Goal: Information Seeking & Learning: Check status

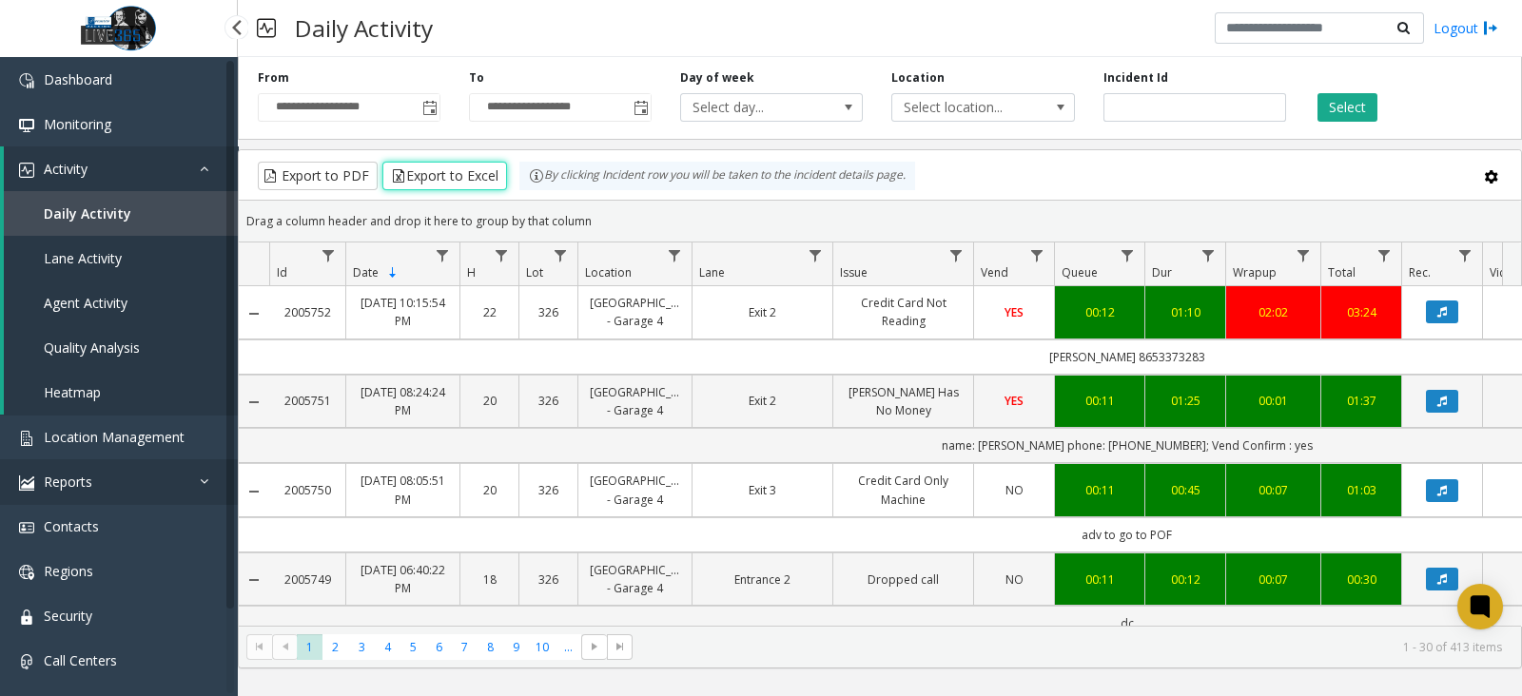
click at [124, 473] on link "Reports" at bounding box center [119, 481] width 238 height 45
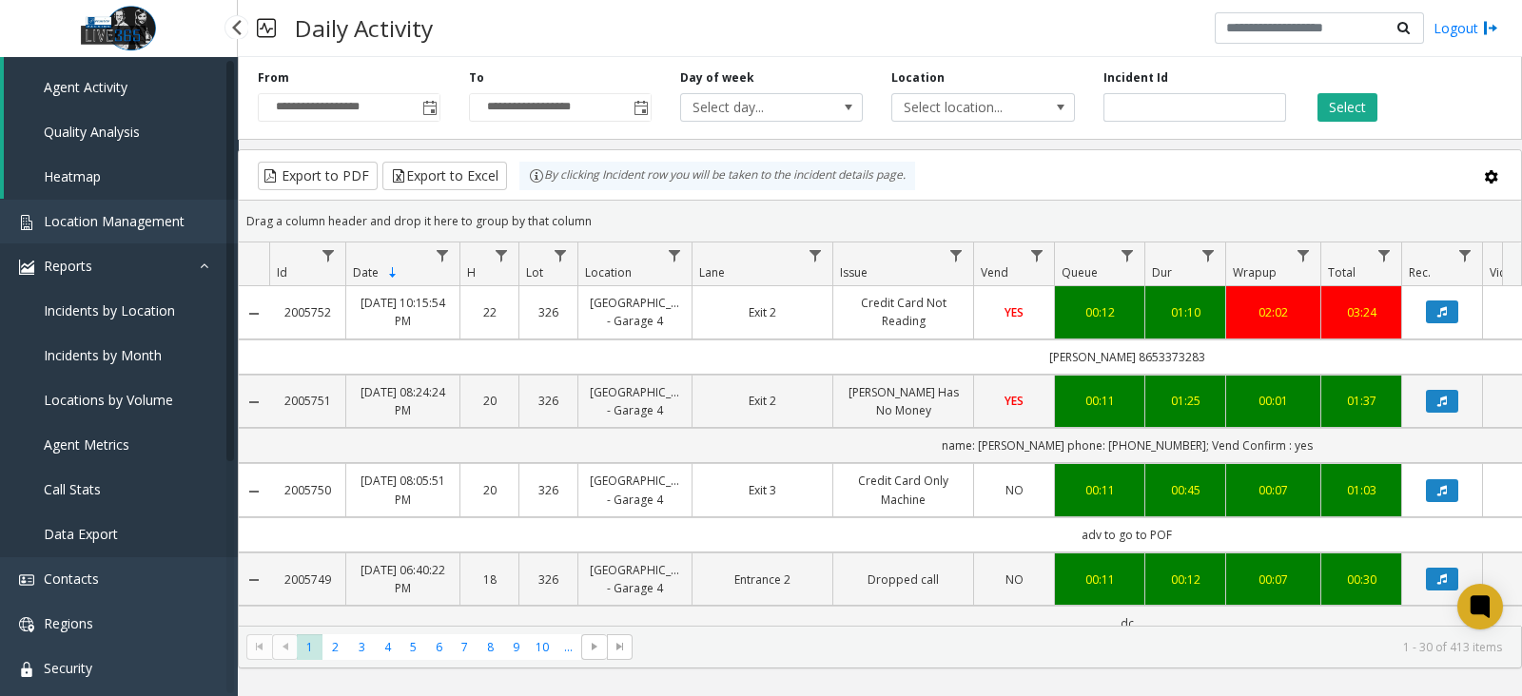
scroll to position [357, 0]
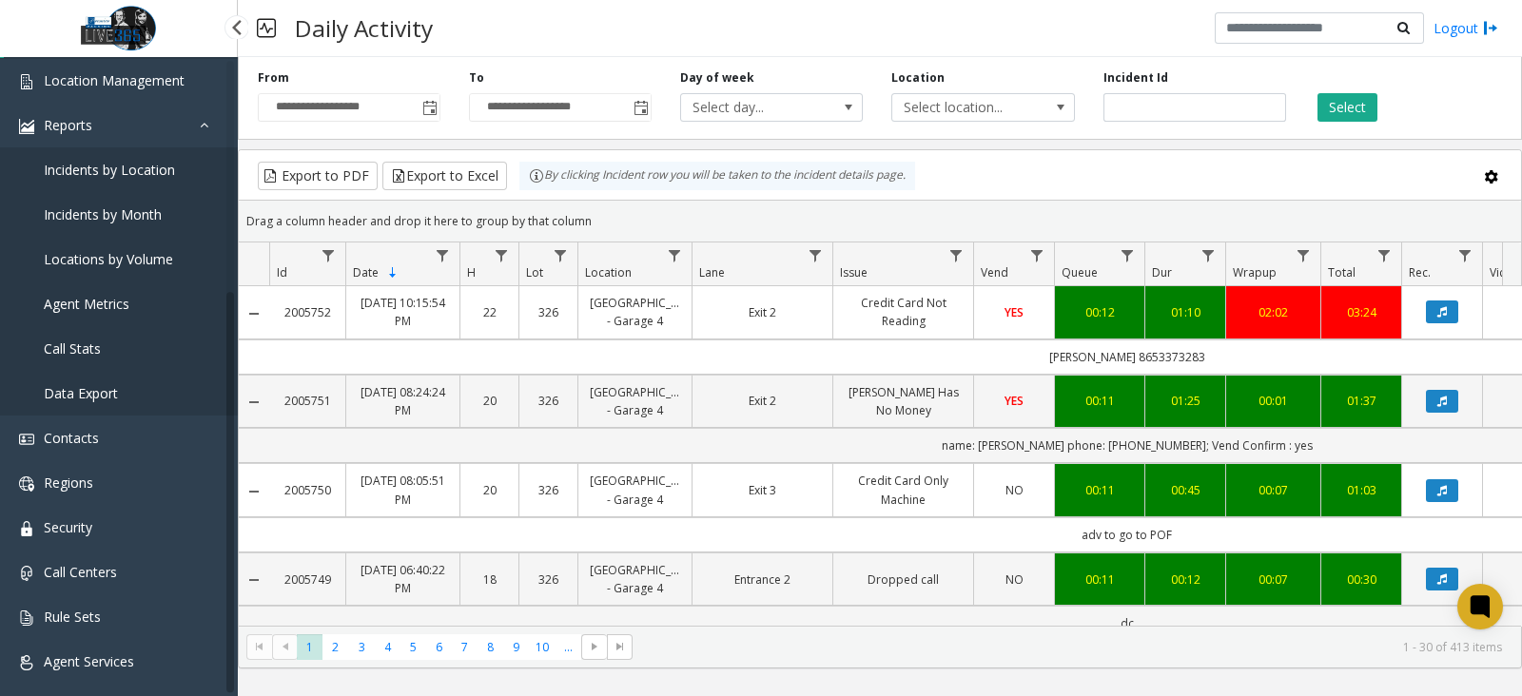
click at [130, 255] on span "Locations by Volume" at bounding box center [108, 259] width 129 height 18
click at [172, 254] on link "Locations by Volume" at bounding box center [119, 259] width 238 height 45
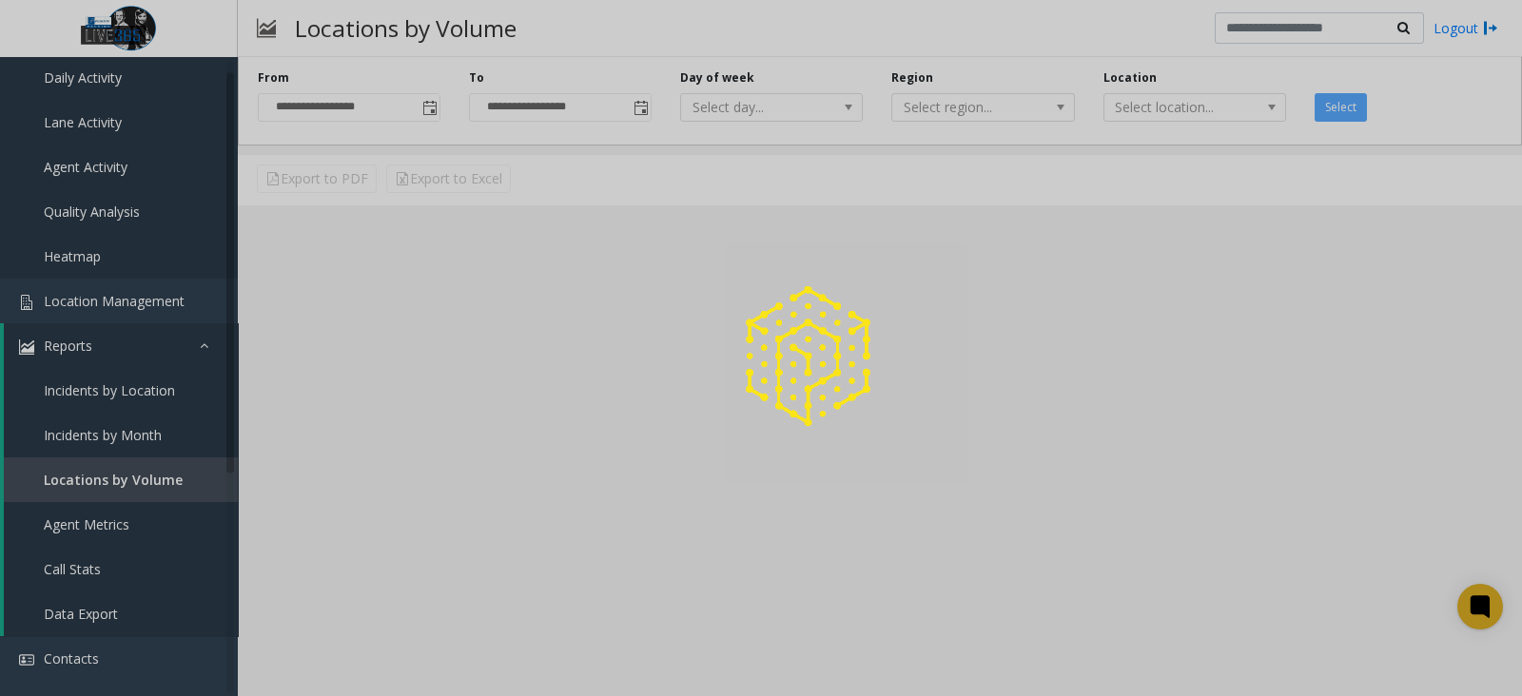
scroll to position [357, 0]
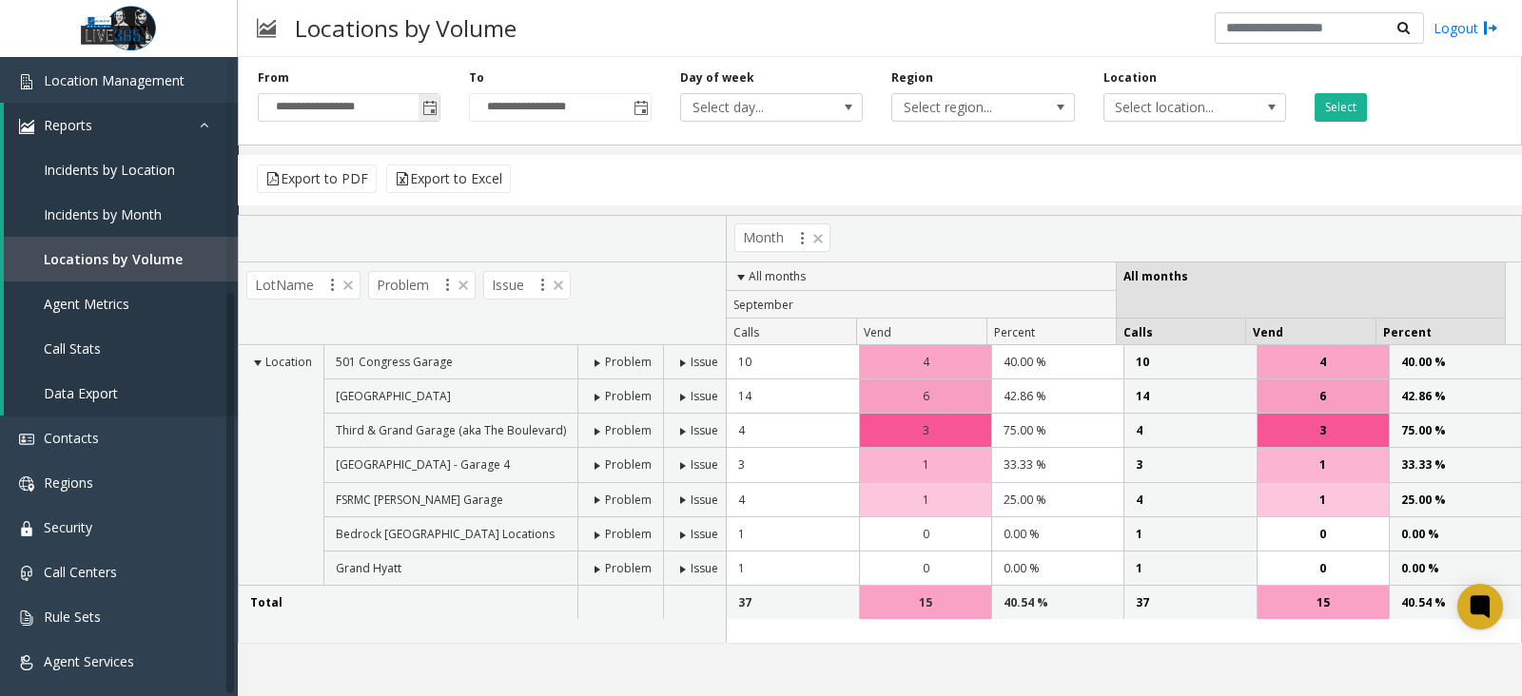
click at [425, 104] on span "Toggle popup" at bounding box center [429, 108] width 15 height 15
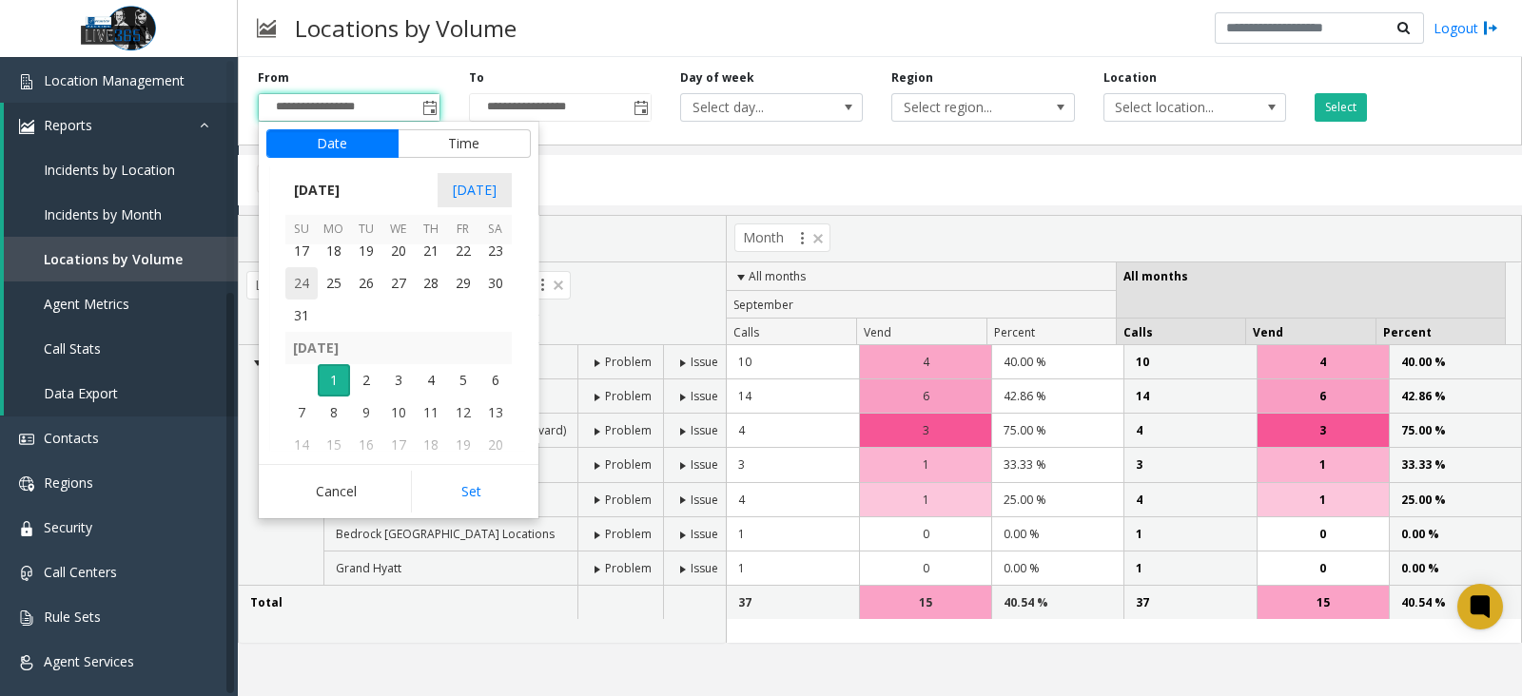
click at [309, 284] on span "24" at bounding box center [301, 283] width 32 height 32
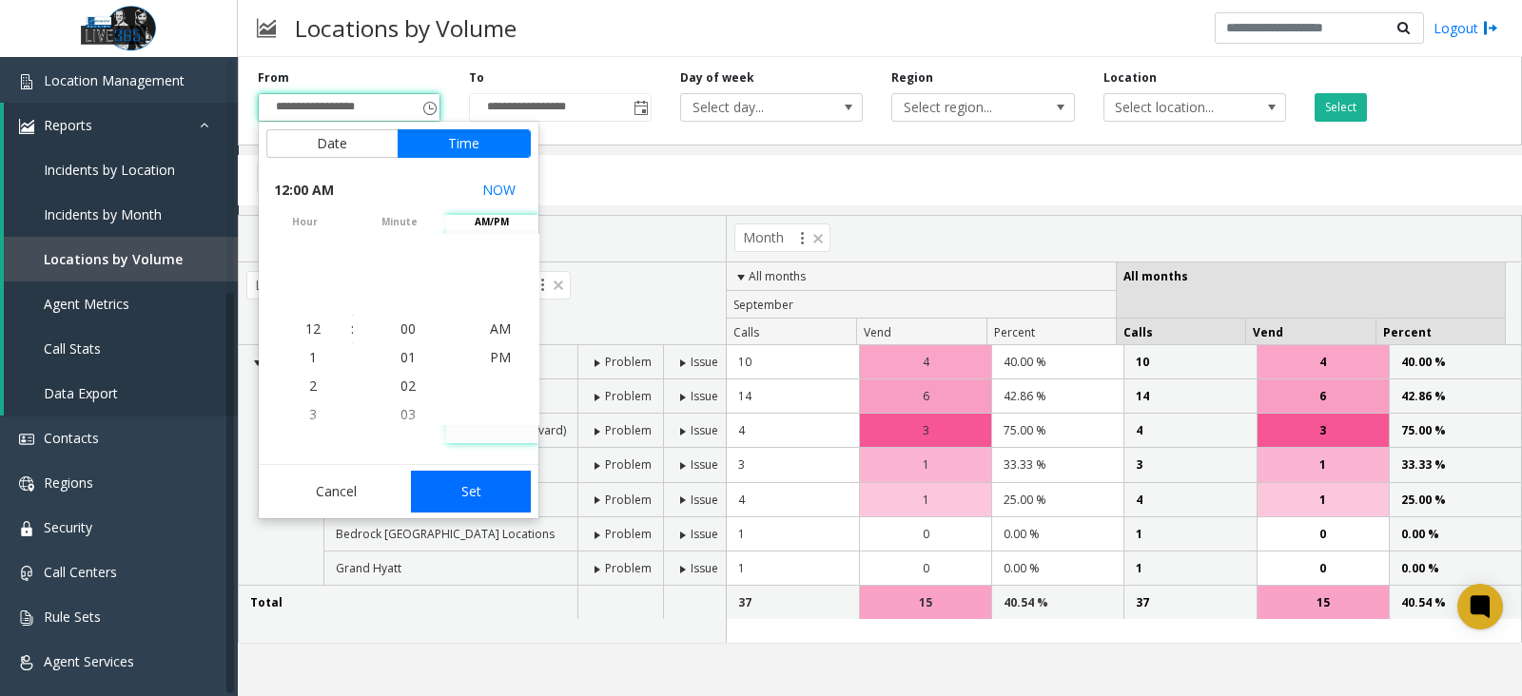
click at [475, 475] on button "Set" at bounding box center [471, 492] width 120 height 42
type input "**********"
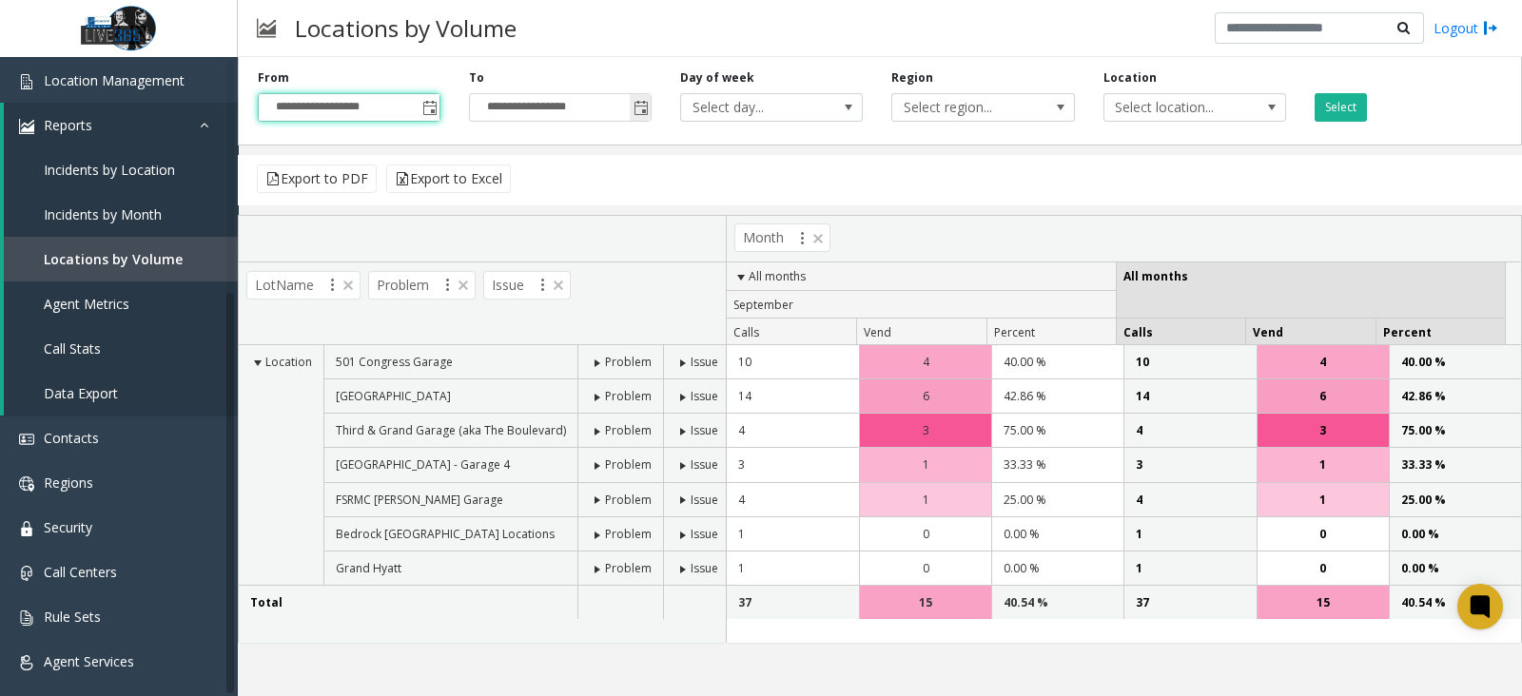
click at [651, 102] on span "Toggle popup" at bounding box center [640, 107] width 21 height 30
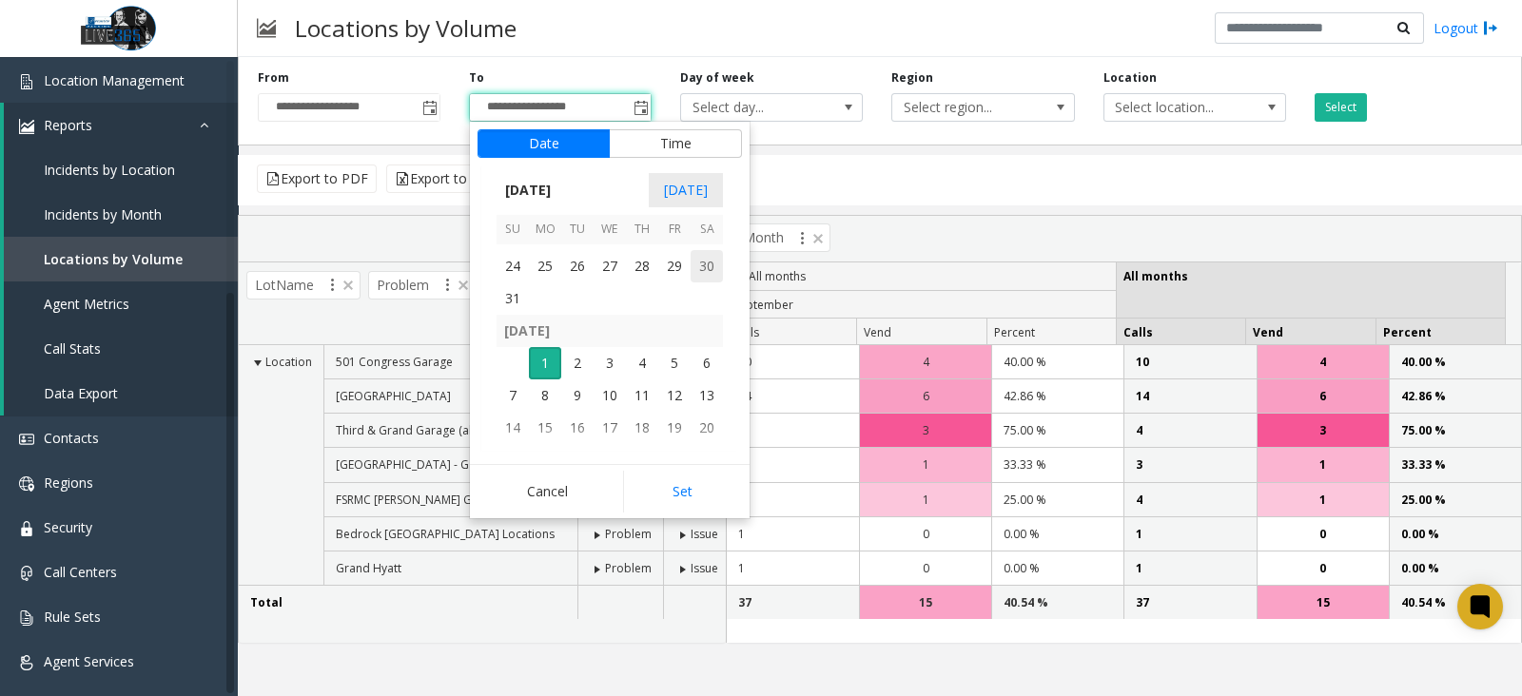
scroll to position [341244, 0]
click at [708, 278] on span "30" at bounding box center [707, 283] width 32 height 32
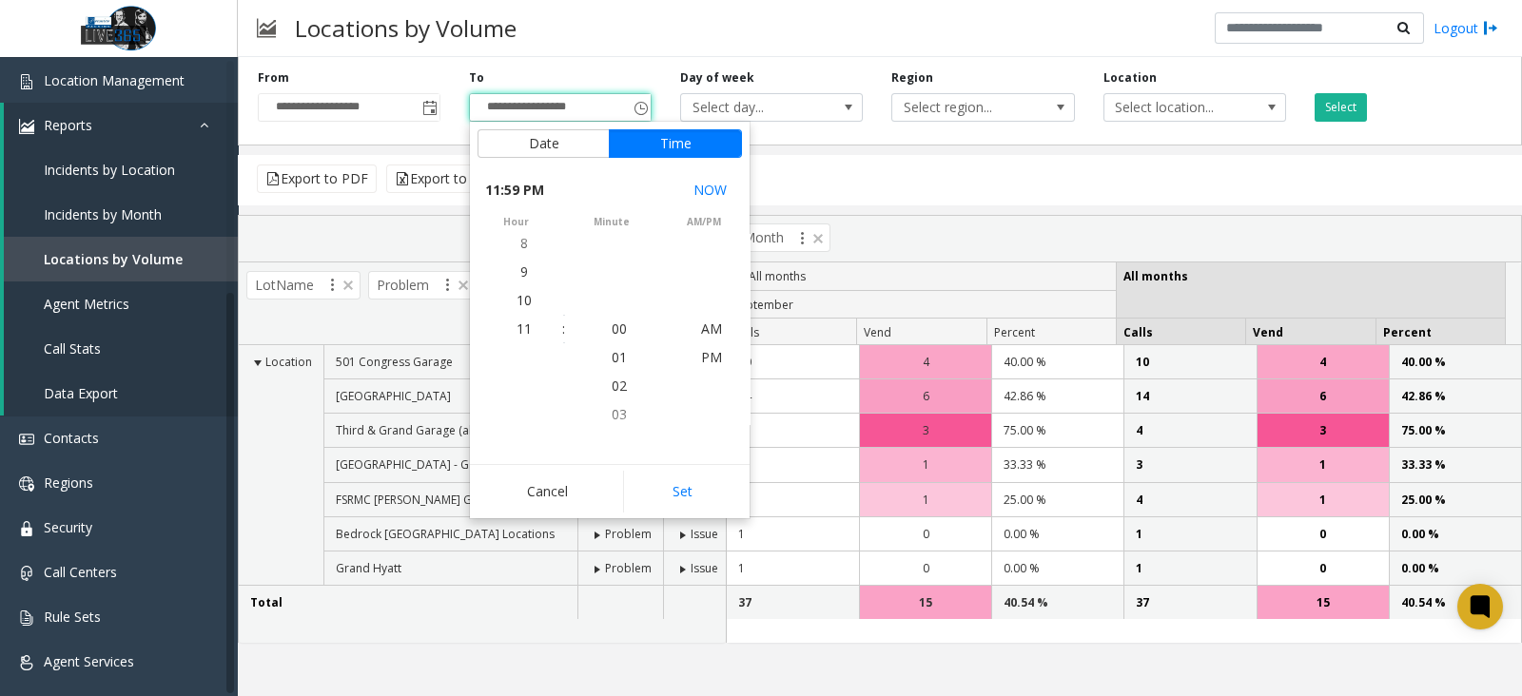
scroll to position [28, 0]
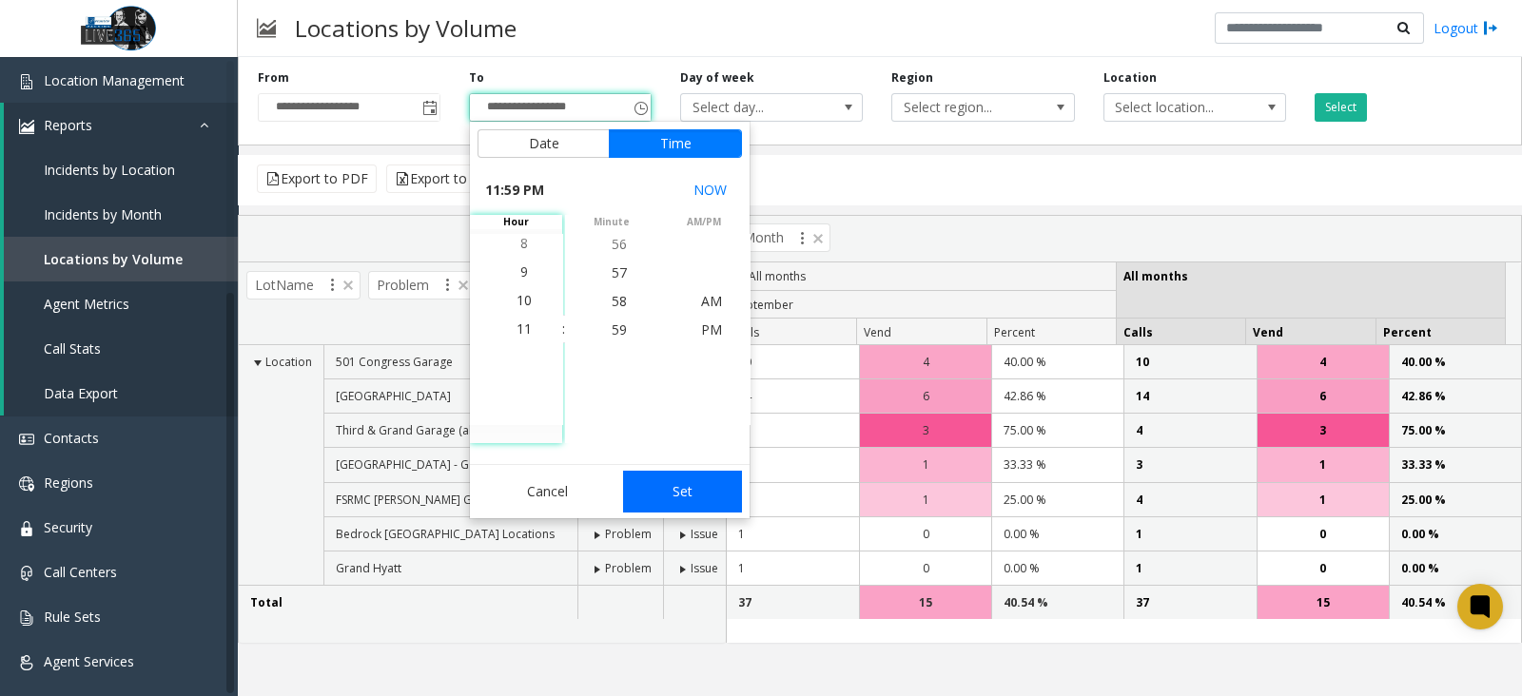
click at [713, 502] on button "Set" at bounding box center [683, 492] width 120 height 42
type input "**********"
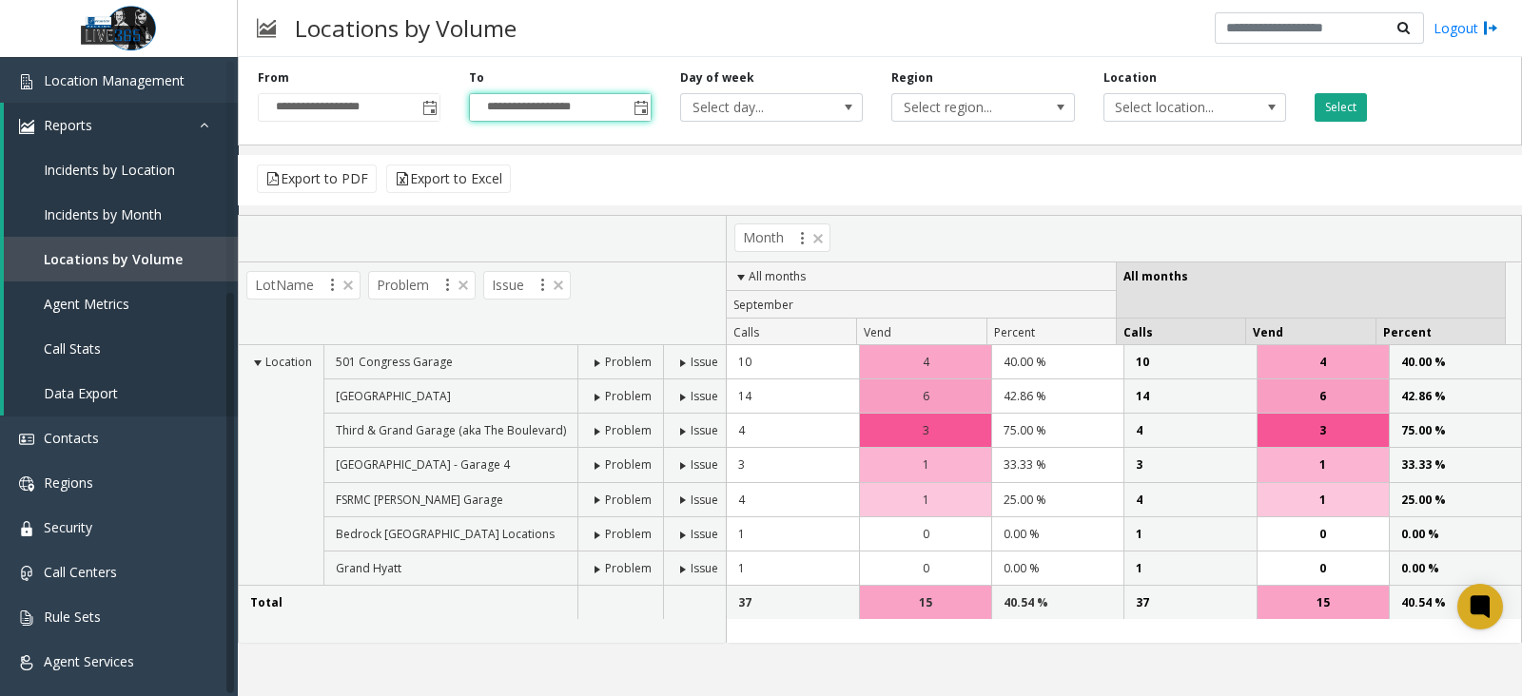
click at [1353, 106] on button "Select" at bounding box center [1341, 107] width 52 height 29
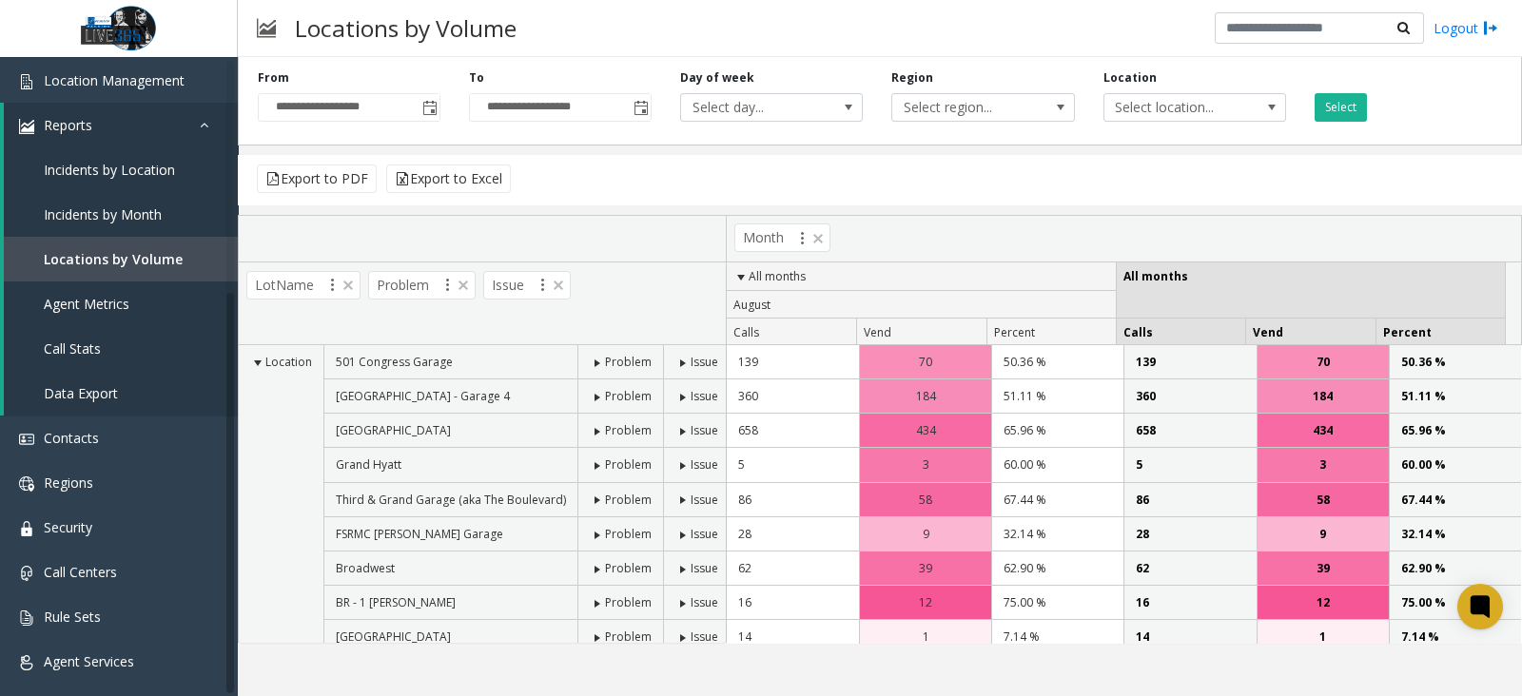
click at [680, 428] on span at bounding box center [682, 431] width 15 height 15
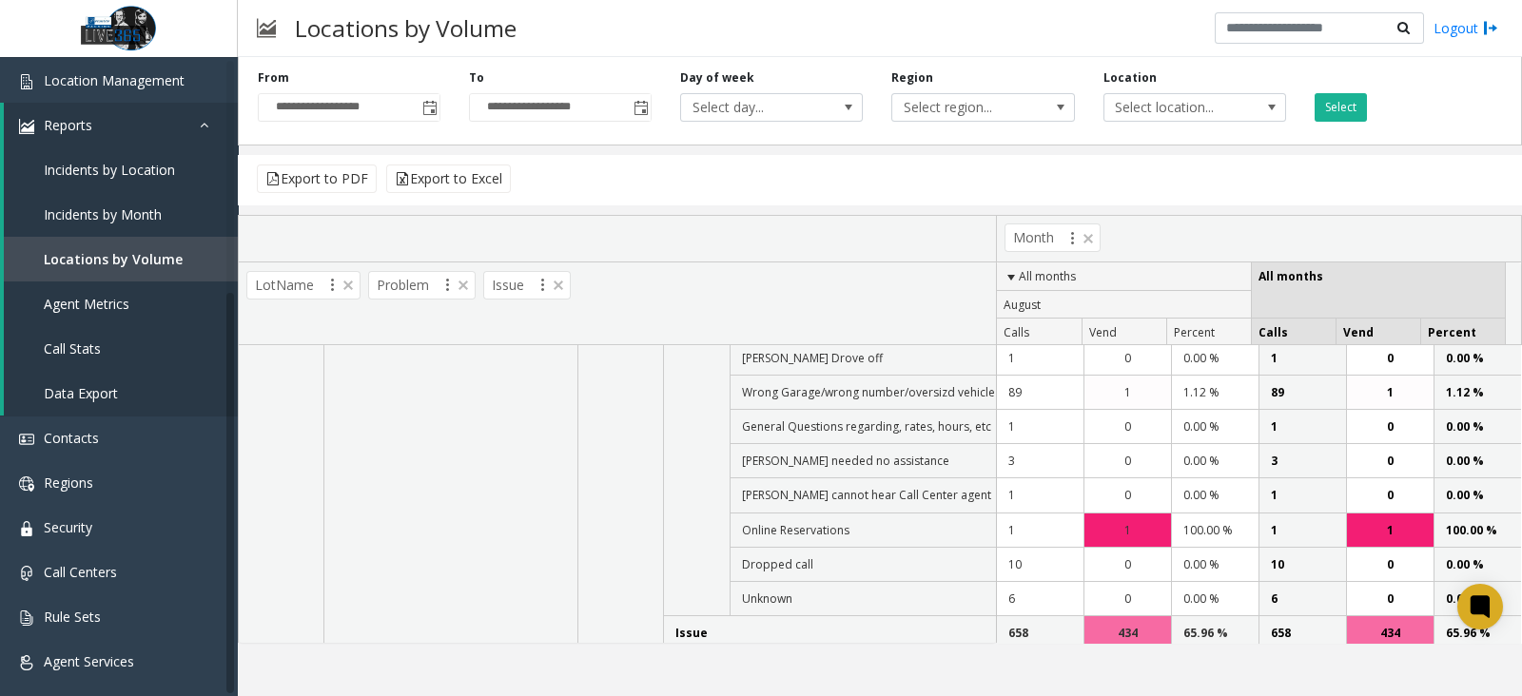
scroll to position [0, 0]
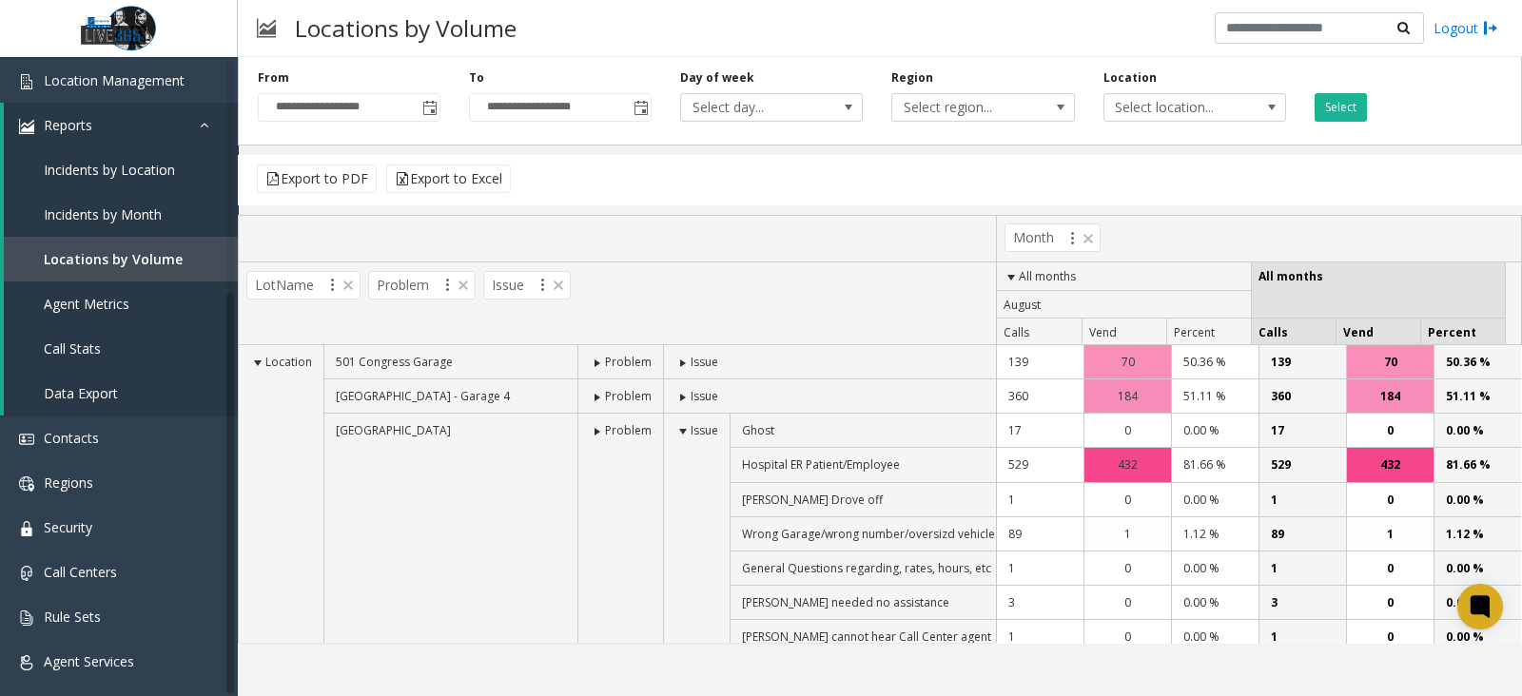
click at [680, 428] on span at bounding box center [682, 431] width 15 height 15
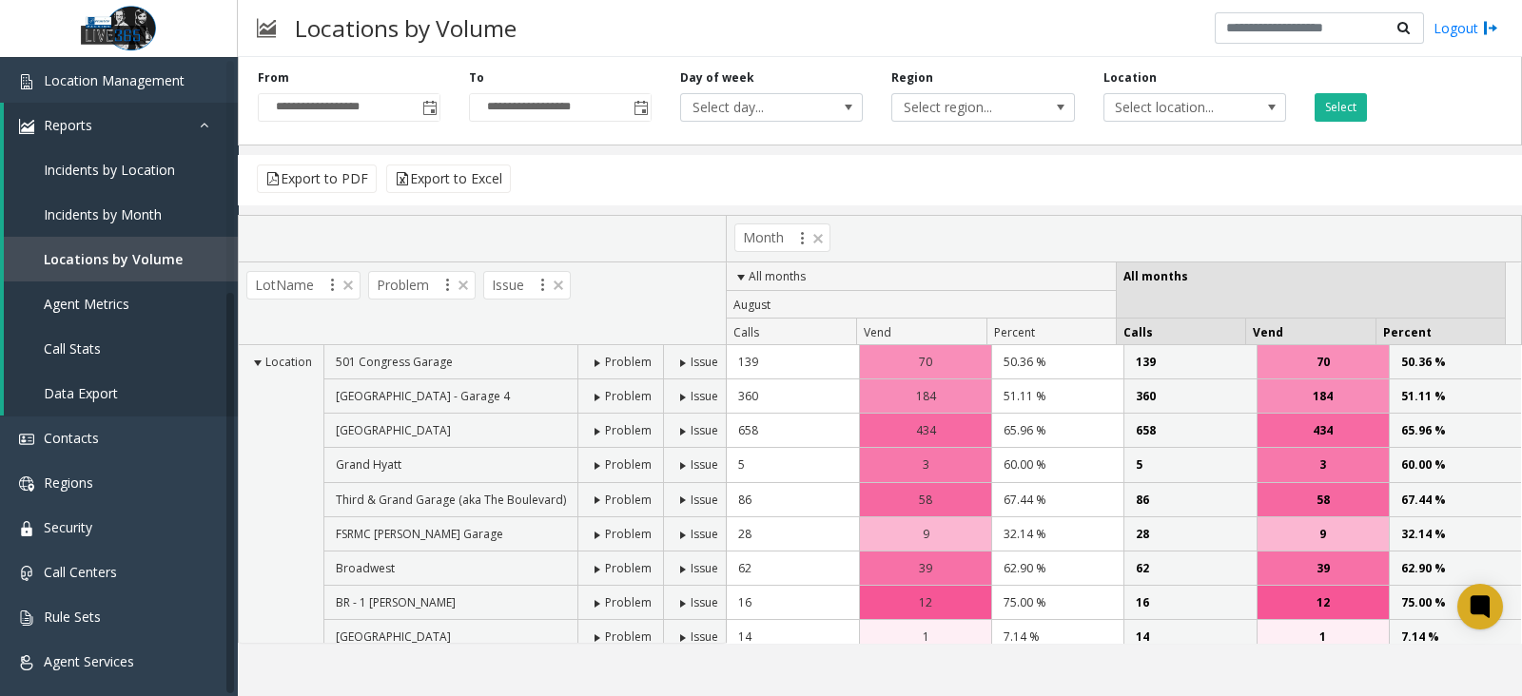
click at [676, 434] on span at bounding box center [682, 431] width 15 height 15
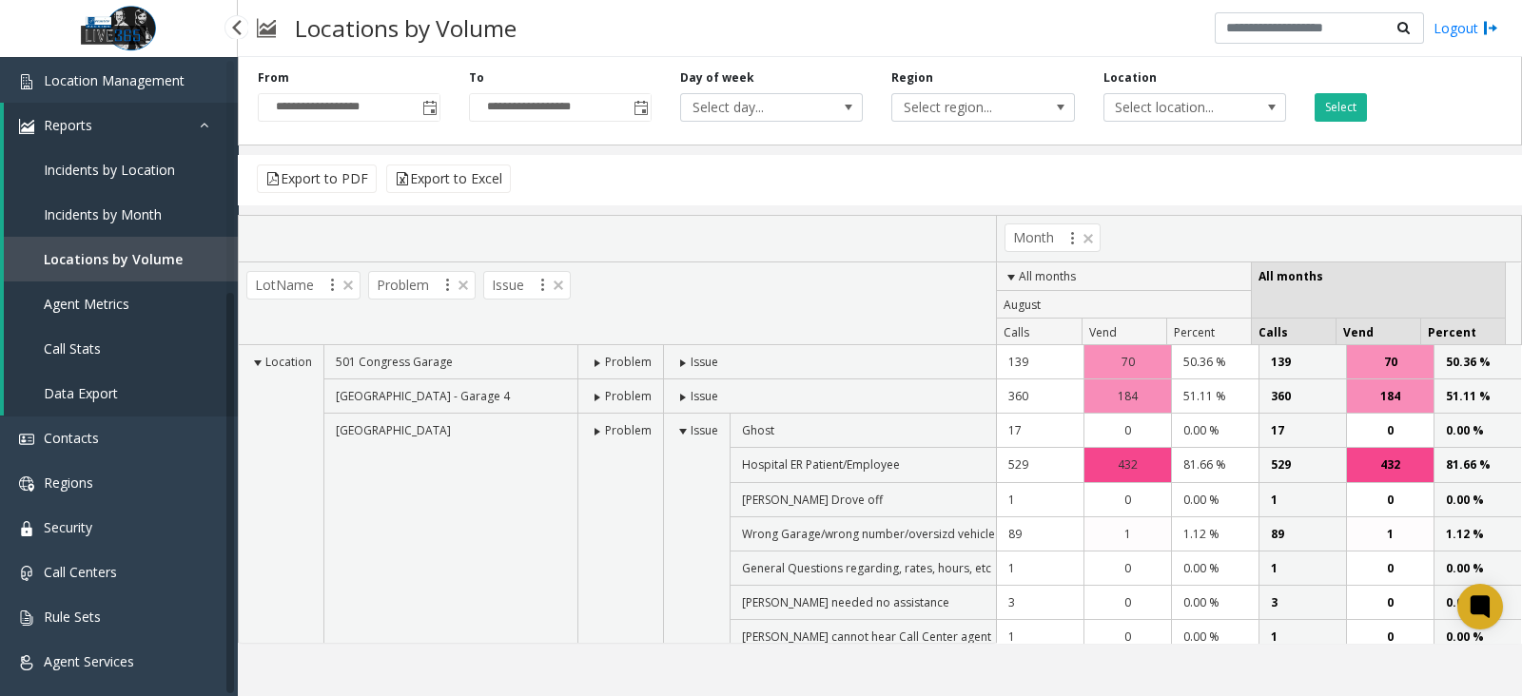
click at [117, 214] on span "Incidents by Month" at bounding box center [103, 214] width 118 height 18
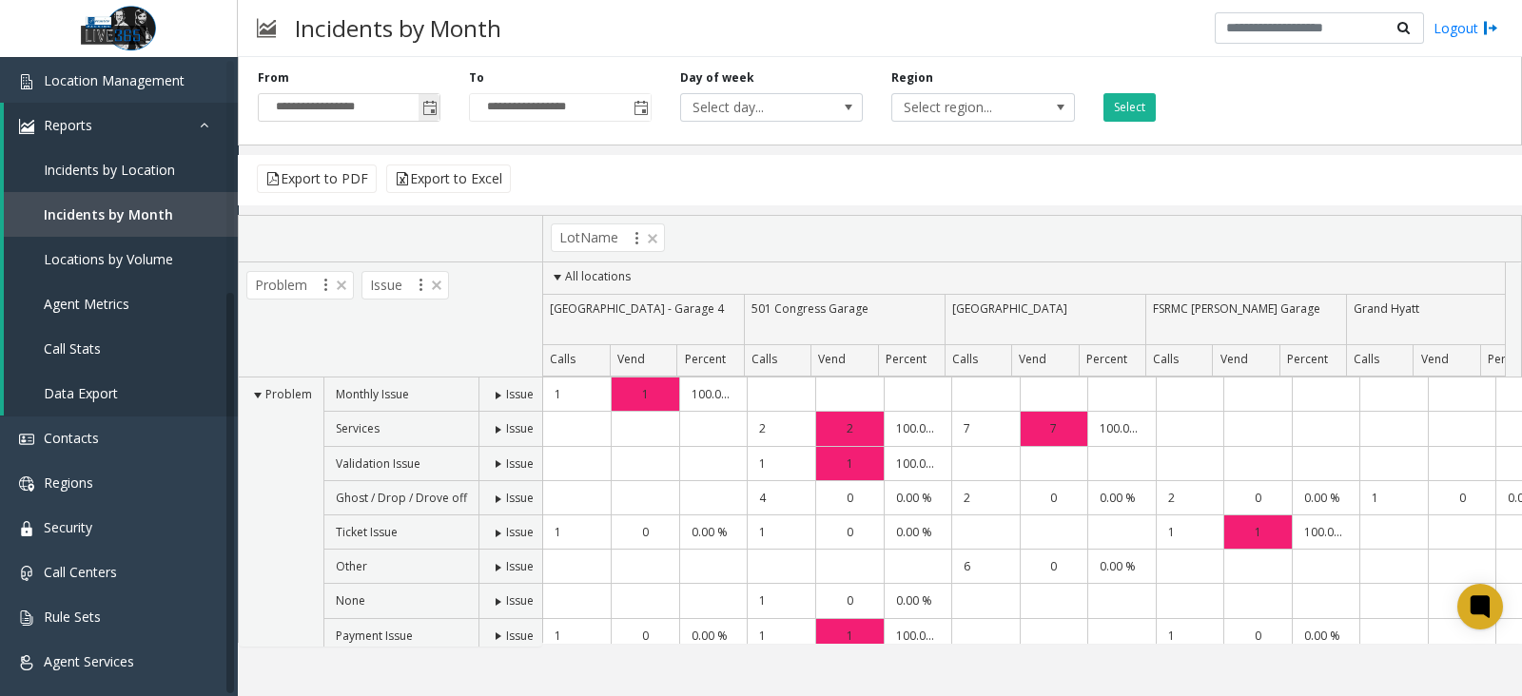
click at [437, 107] on span "Toggle popup" at bounding box center [429, 108] width 15 height 15
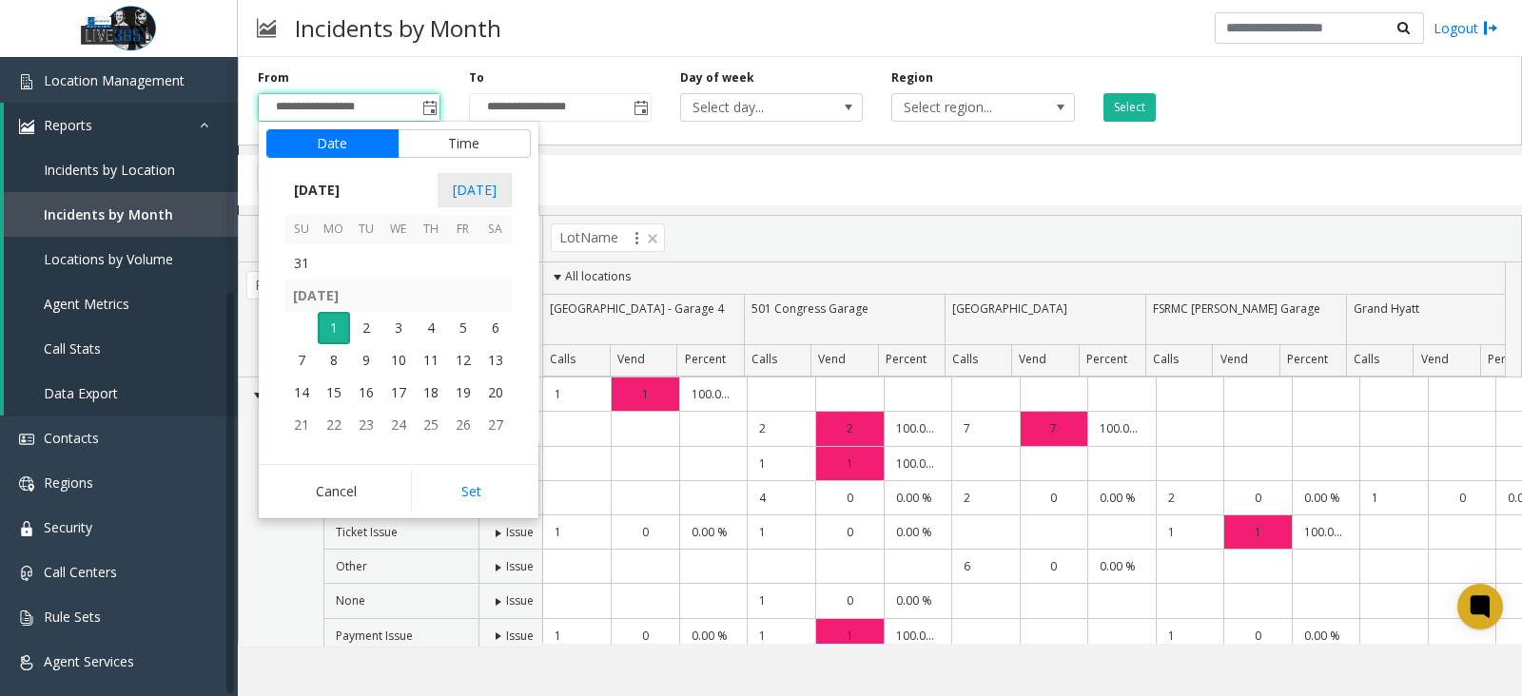
scroll to position [341244, 0]
click at [306, 285] on span "24" at bounding box center [301, 283] width 32 height 32
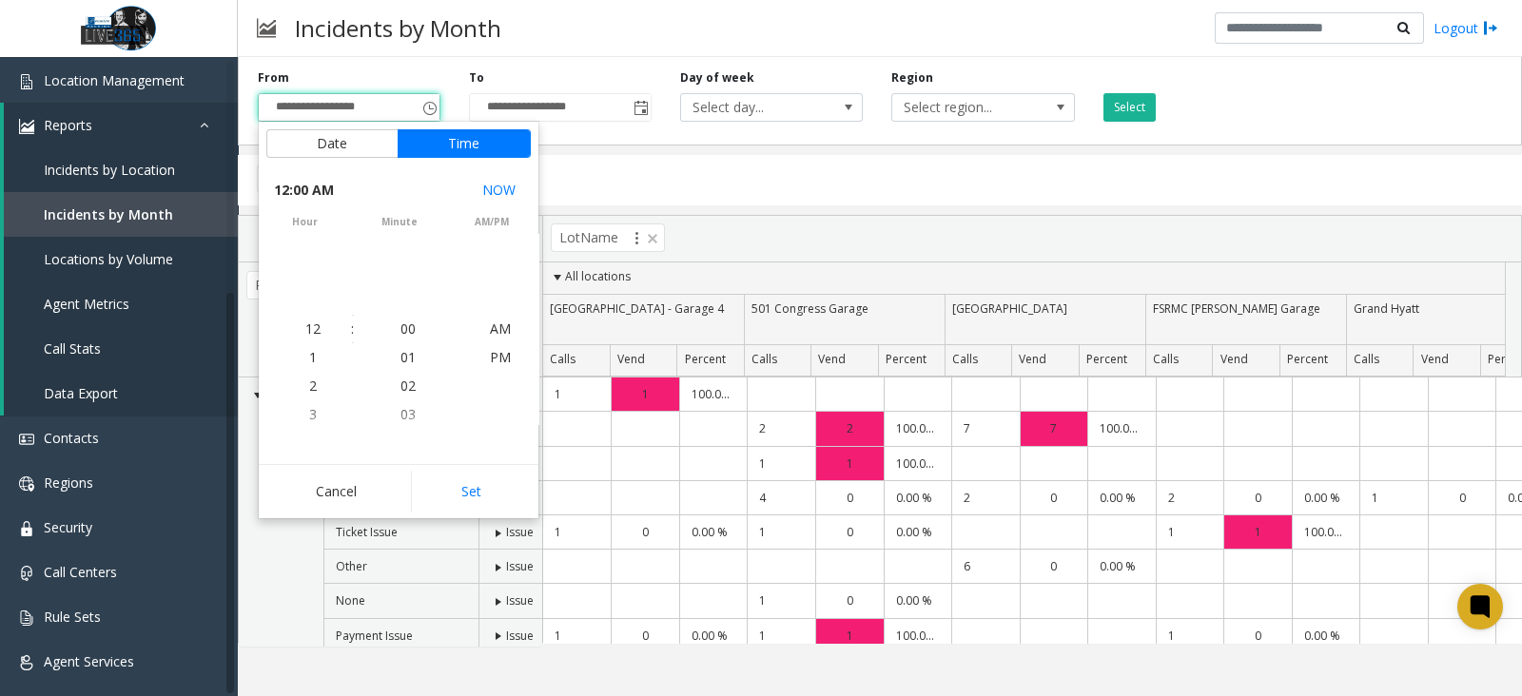
scroll to position [341138, 0]
click at [499, 503] on button "Set" at bounding box center [471, 492] width 120 height 42
type input "**********"
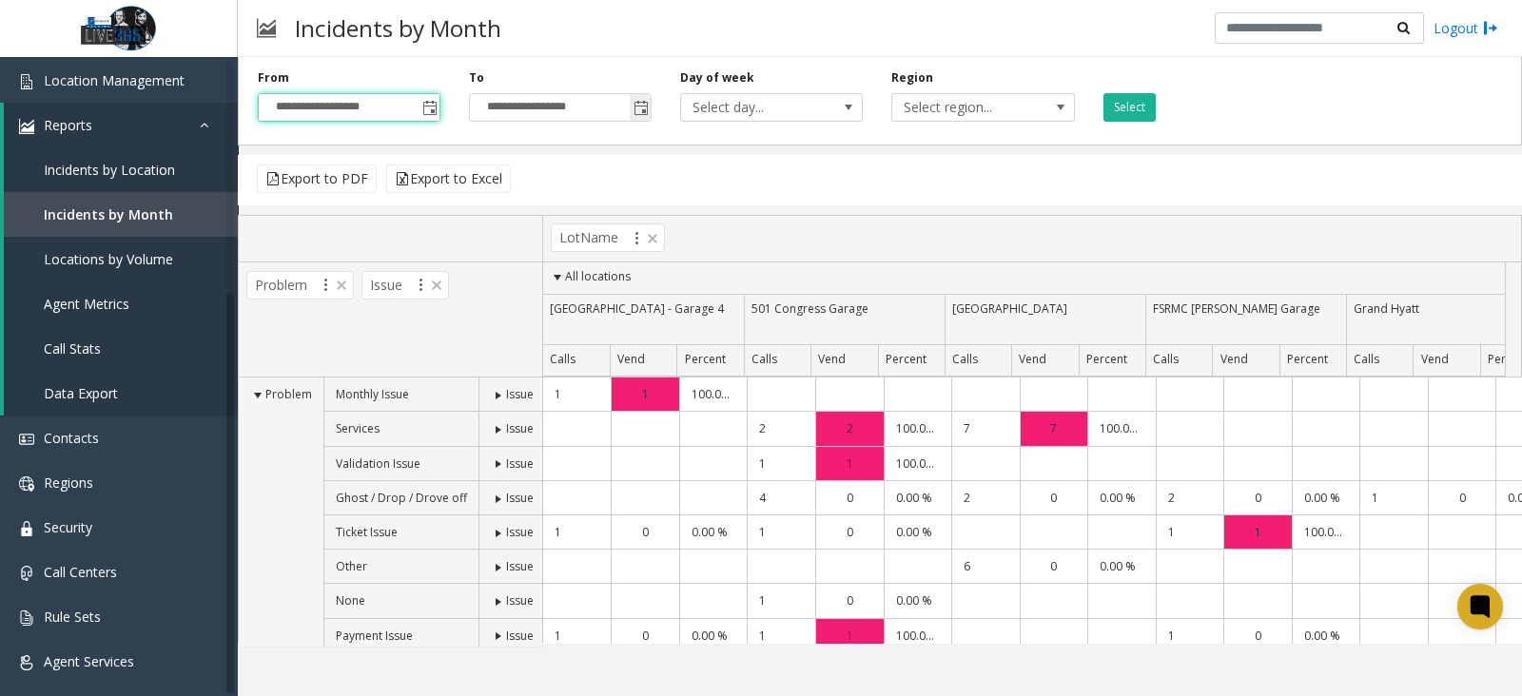
click at [628, 111] on input "**********" at bounding box center [560, 107] width 181 height 27
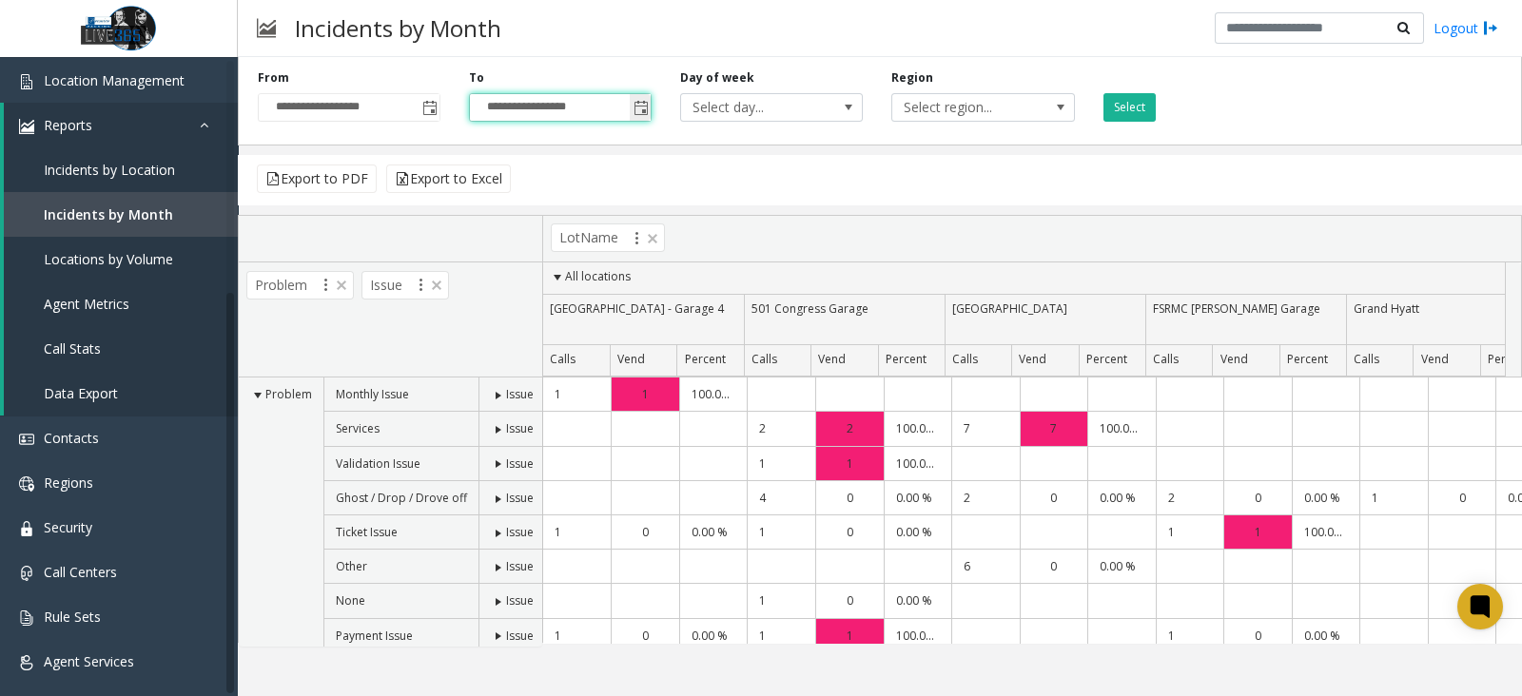
click at [645, 110] on span "Toggle popup" at bounding box center [641, 108] width 15 height 15
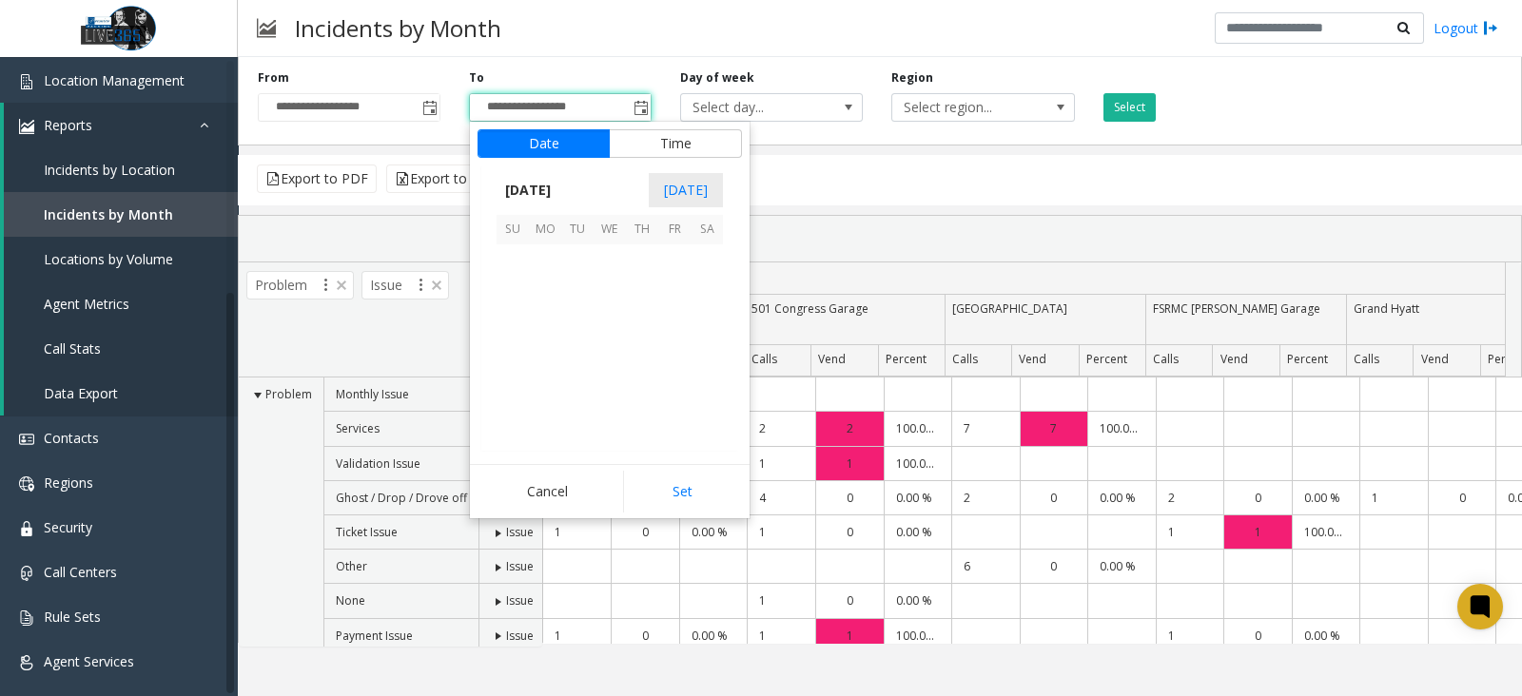
scroll to position [28, 0]
click at [710, 287] on span "30" at bounding box center [707, 283] width 32 height 32
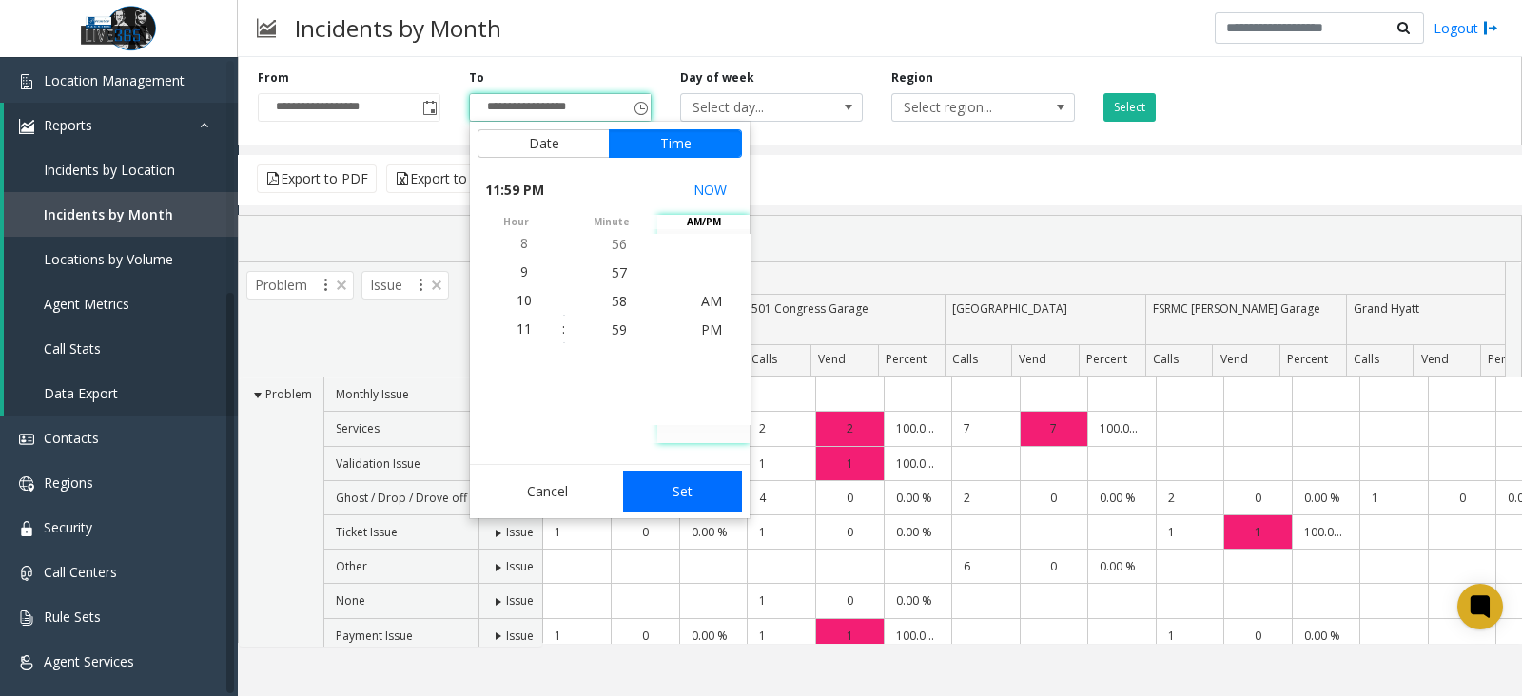
click at [686, 500] on button "Set" at bounding box center [683, 492] width 120 height 42
type input "**********"
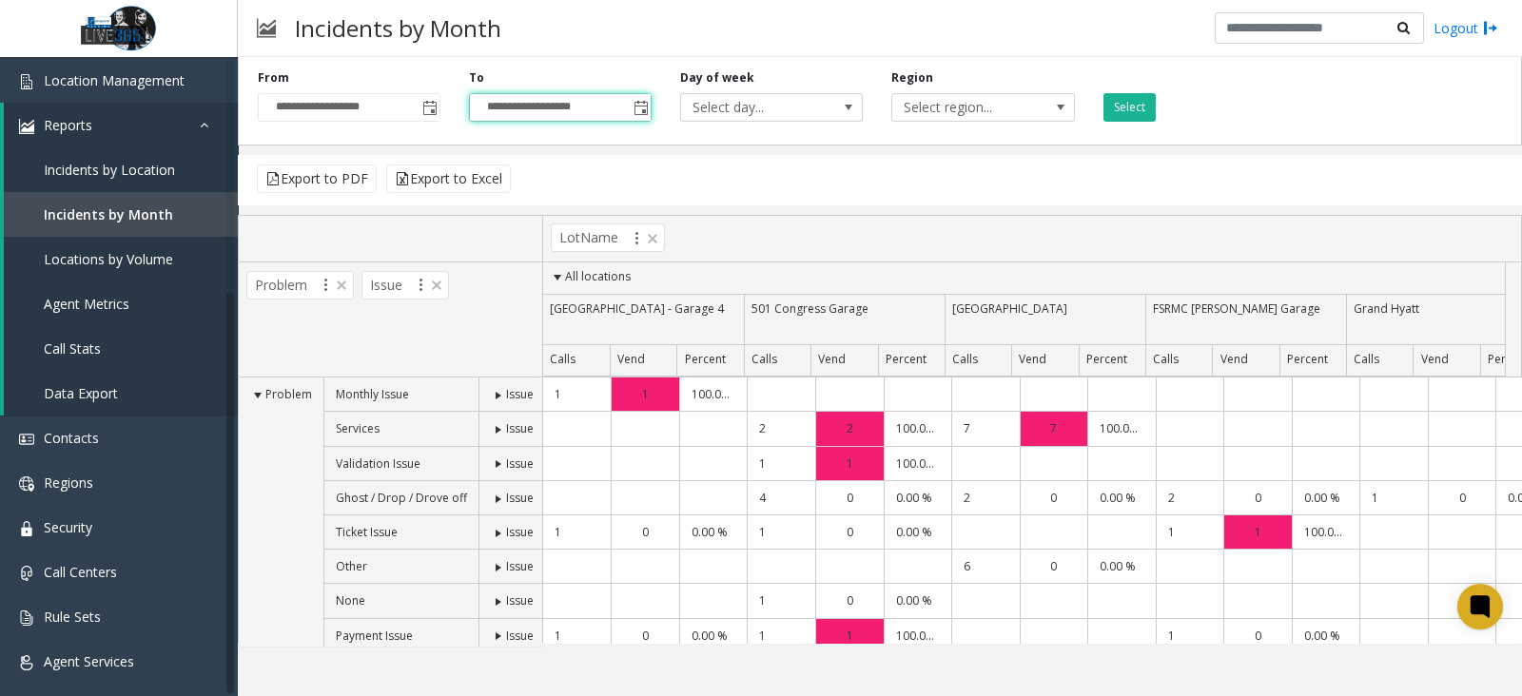
click at [1151, 83] on div "Select" at bounding box center [1194, 95] width 211 height 52
click at [1140, 96] on button "Select" at bounding box center [1129, 107] width 52 height 29
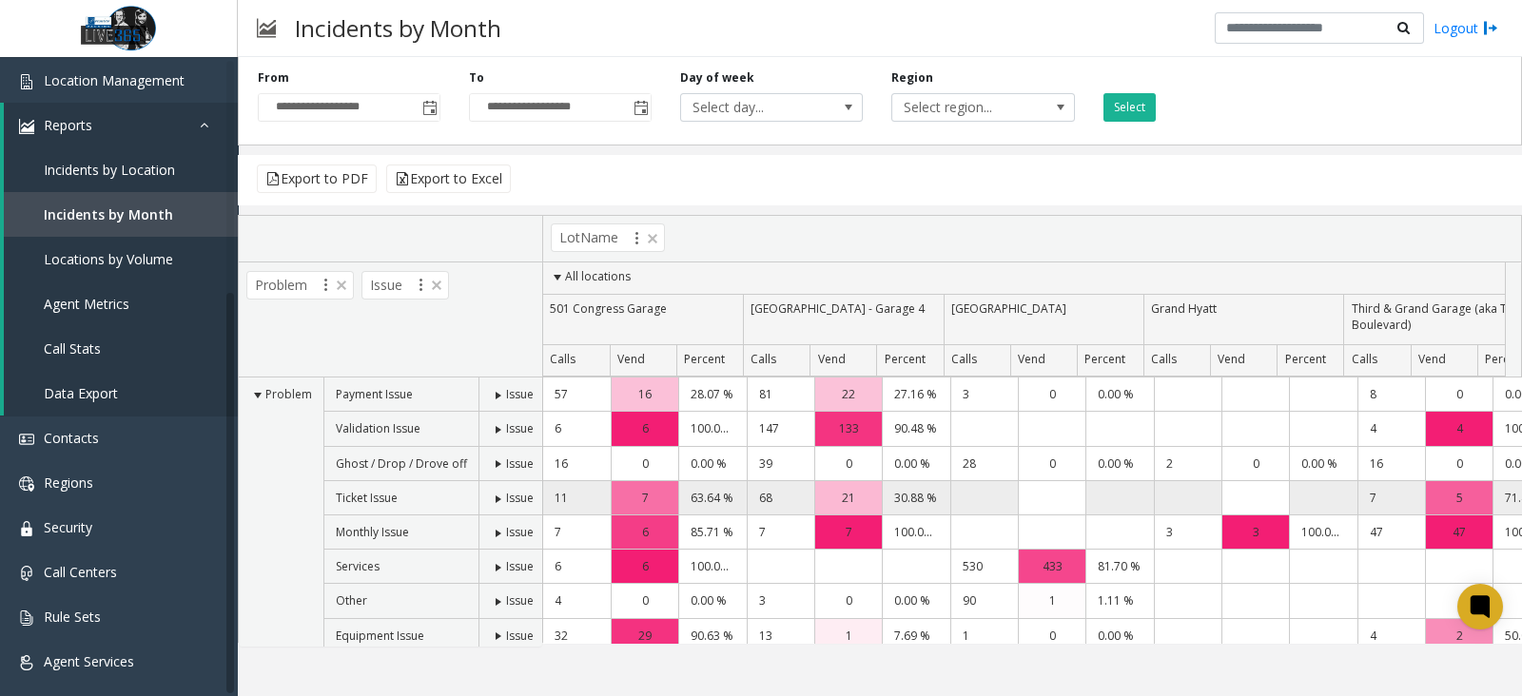
scroll to position [0, 0]
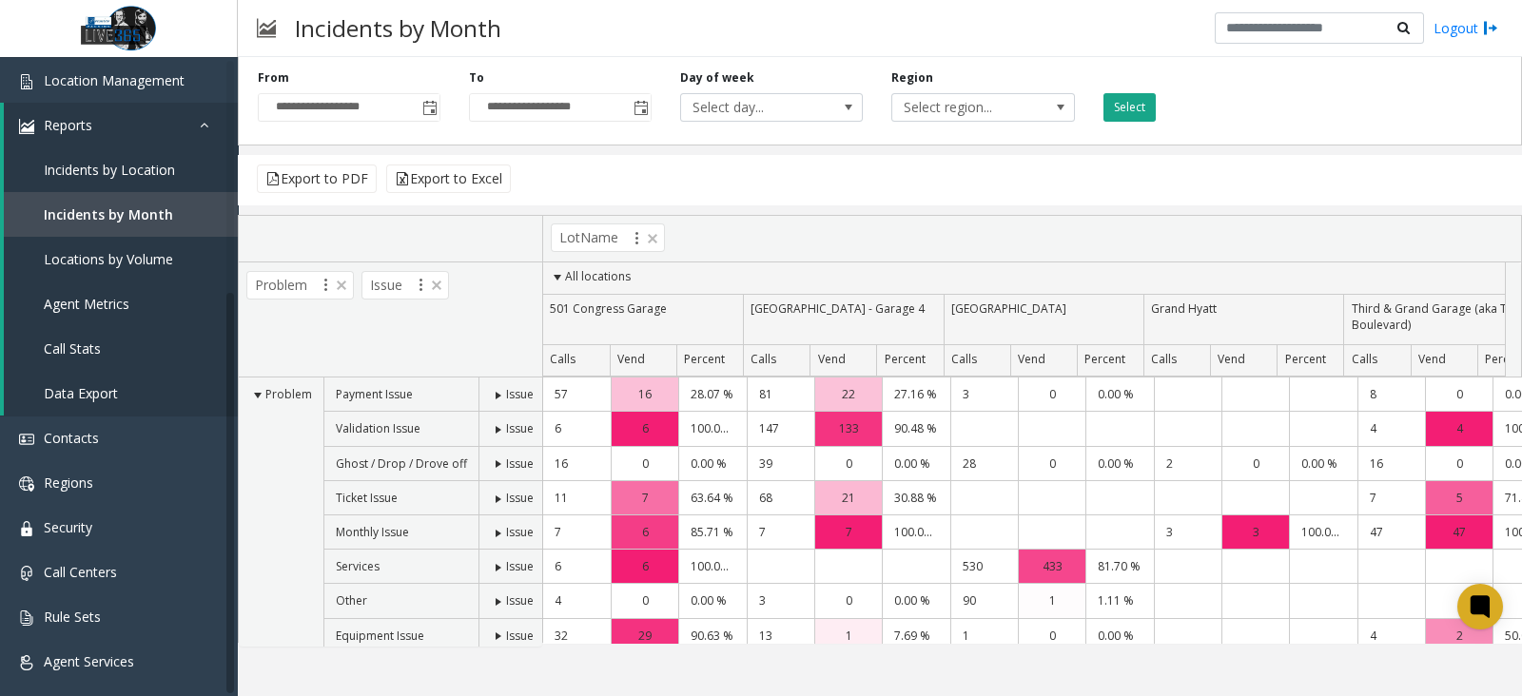
click at [1113, 107] on button "Select" at bounding box center [1129, 107] width 52 height 29
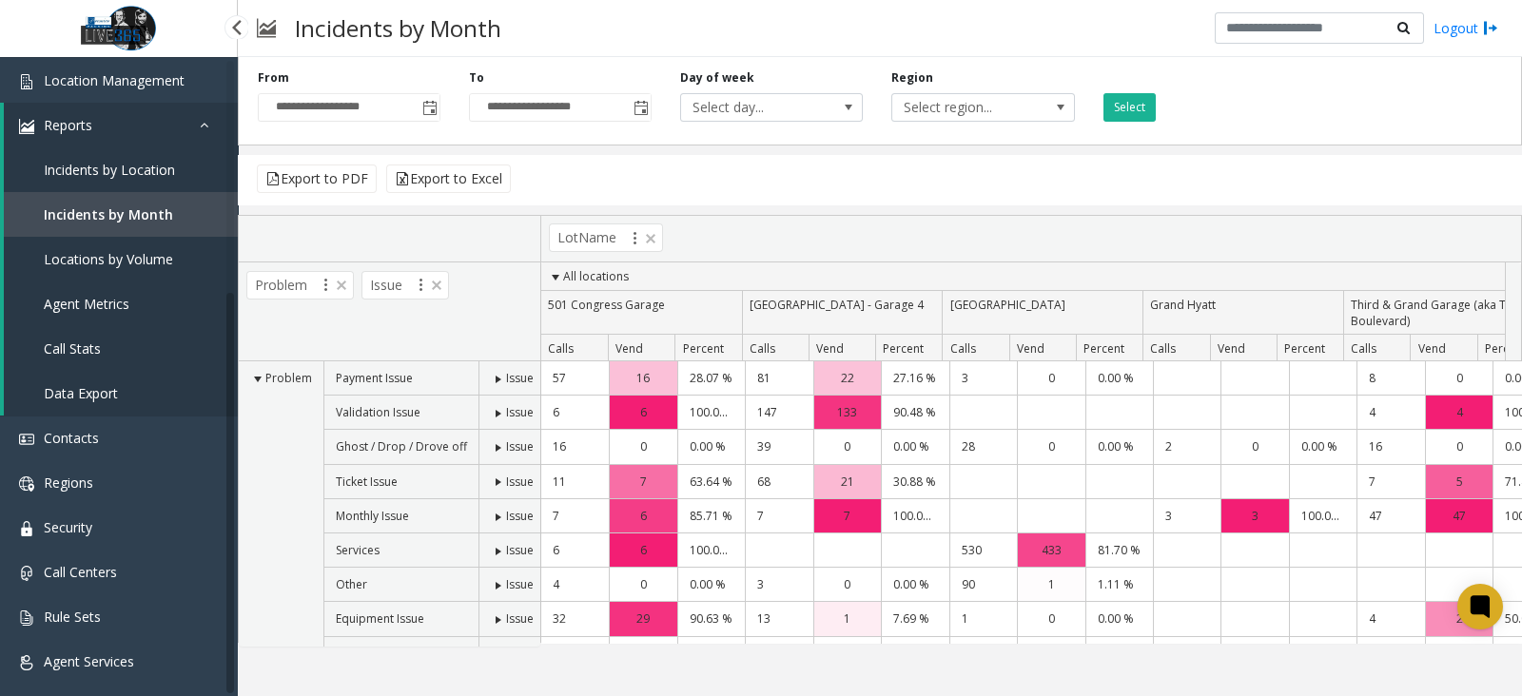
click at [170, 171] on span "Incidents by Location" at bounding box center [109, 170] width 131 height 18
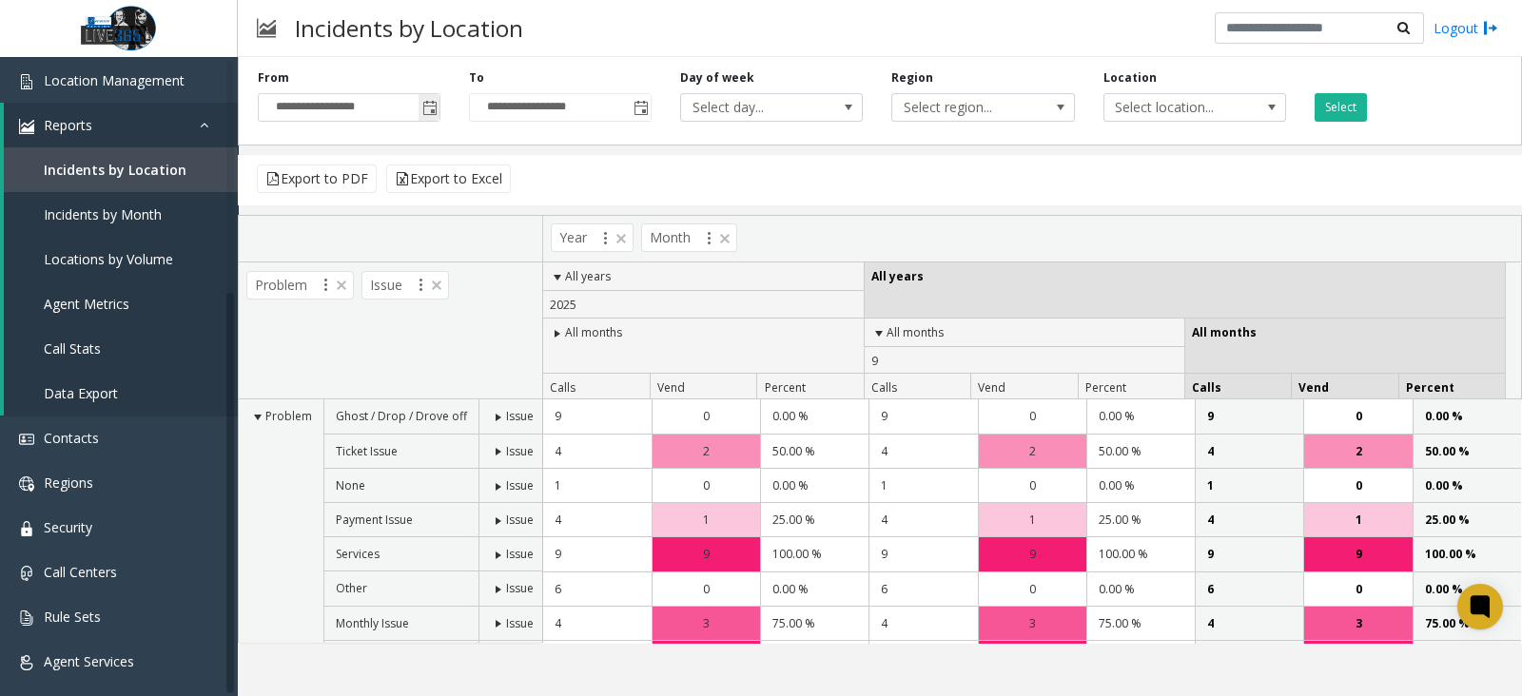
click at [421, 107] on span "Toggle popup" at bounding box center [429, 107] width 21 height 30
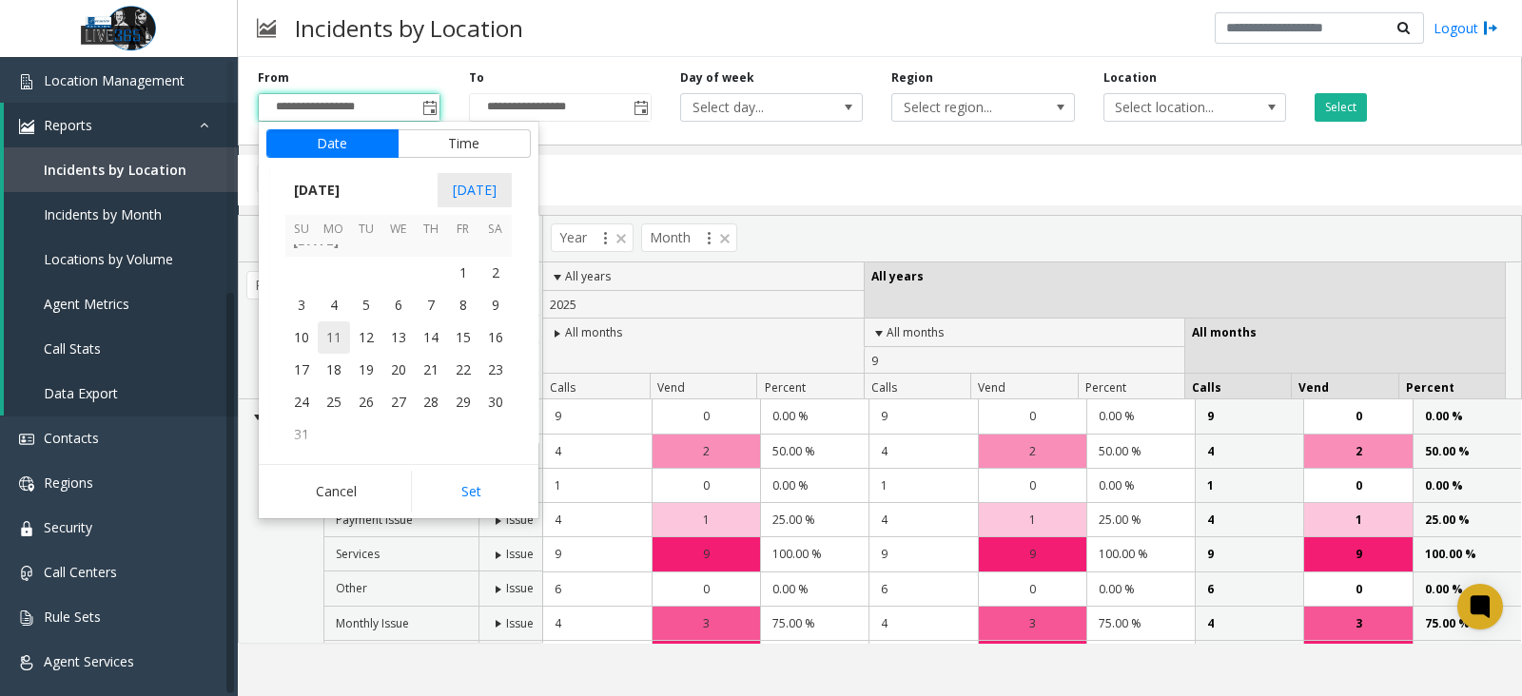
scroll to position [341244, 0]
click at [302, 273] on span "24" at bounding box center [301, 283] width 32 height 32
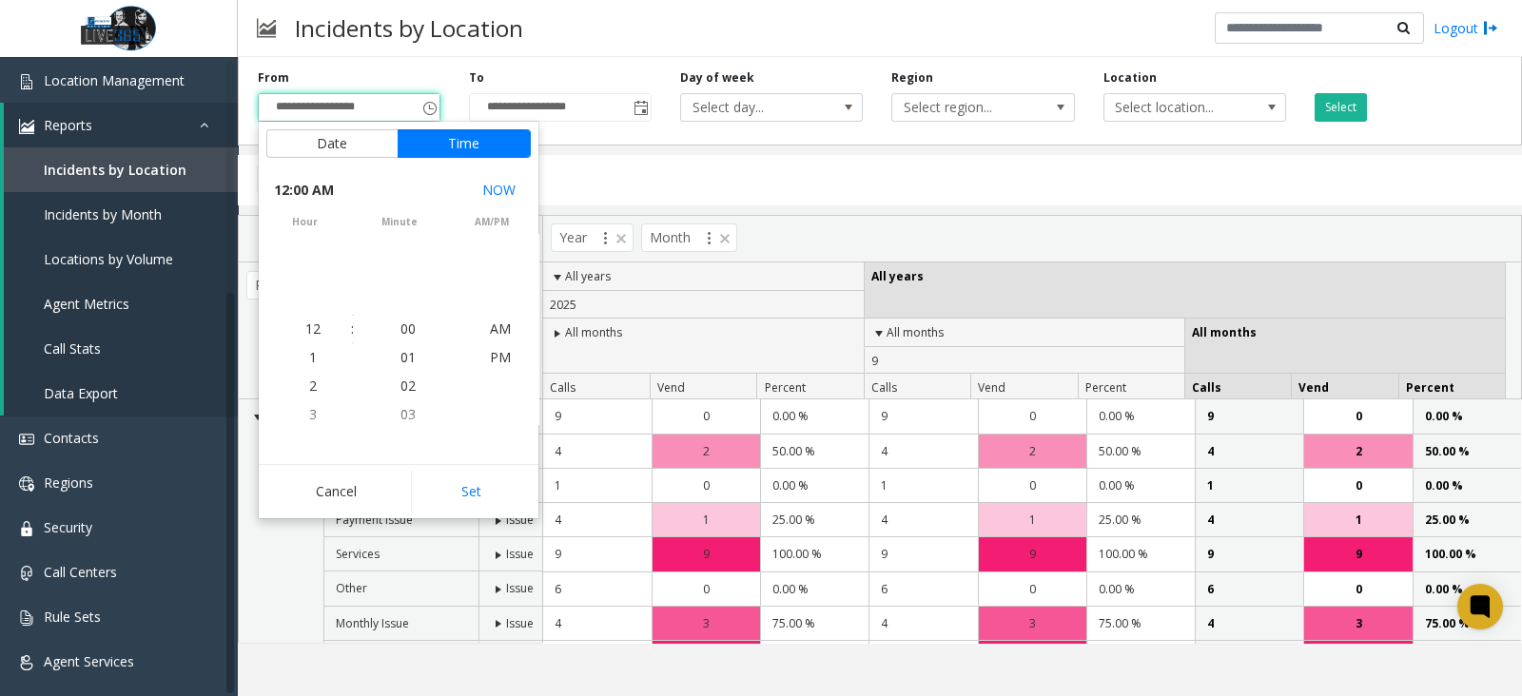
scroll to position [341138, 0]
click at [471, 514] on div "Cancel Set" at bounding box center [399, 491] width 280 height 54
click at [461, 480] on button "Set" at bounding box center [471, 492] width 120 height 42
type input "**********"
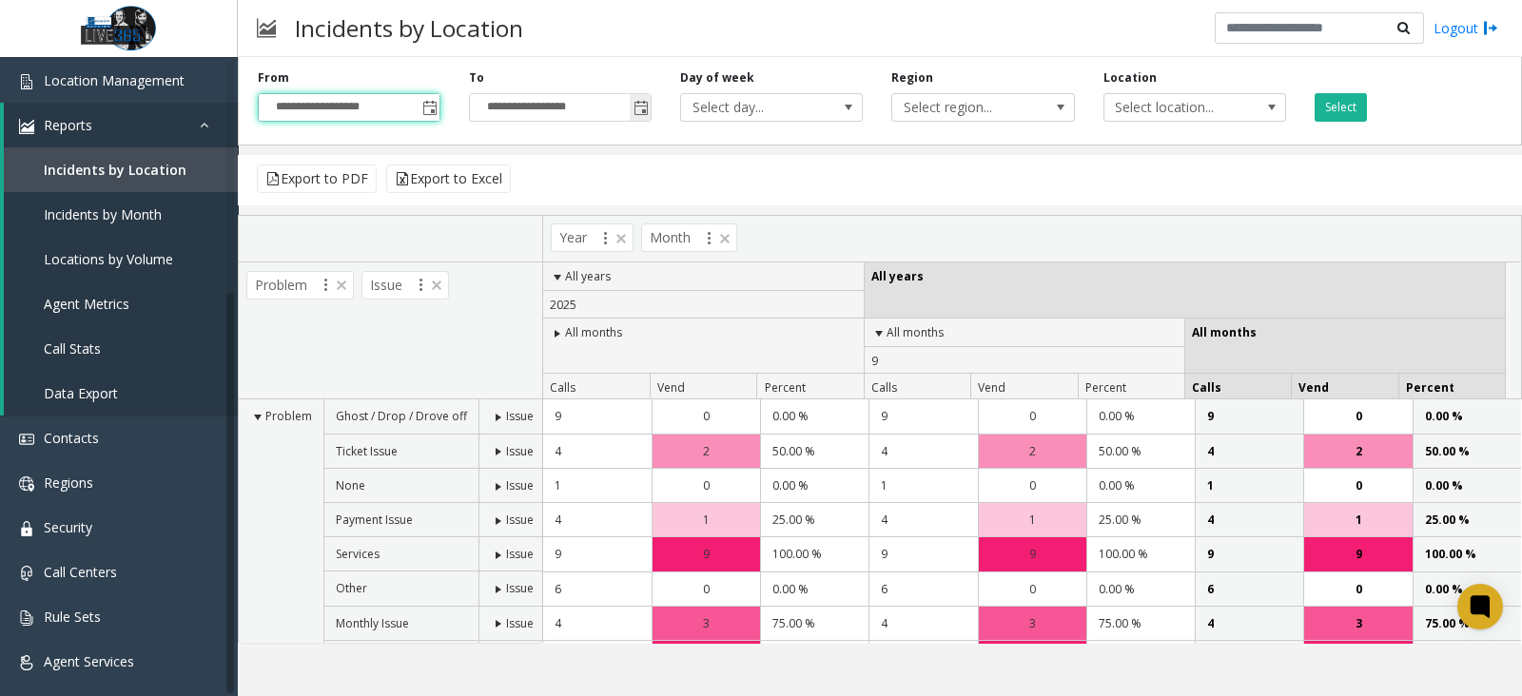
click at [632, 111] on span "Toggle popup" at bounding box center [640, 107] width 21 height 30
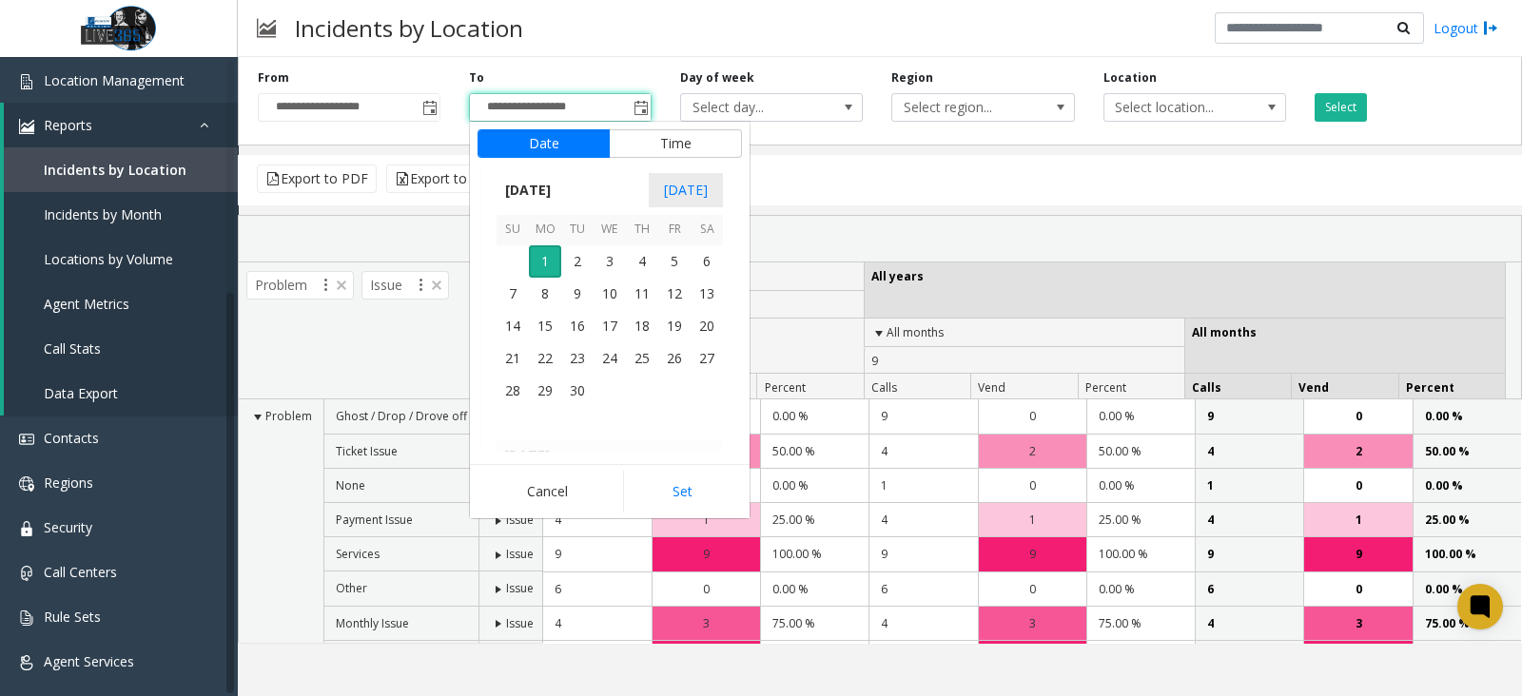
scroll to position [28, 0]
click at [711, 283] on span "30" at bounding box center [707, 283] width 32 height 32
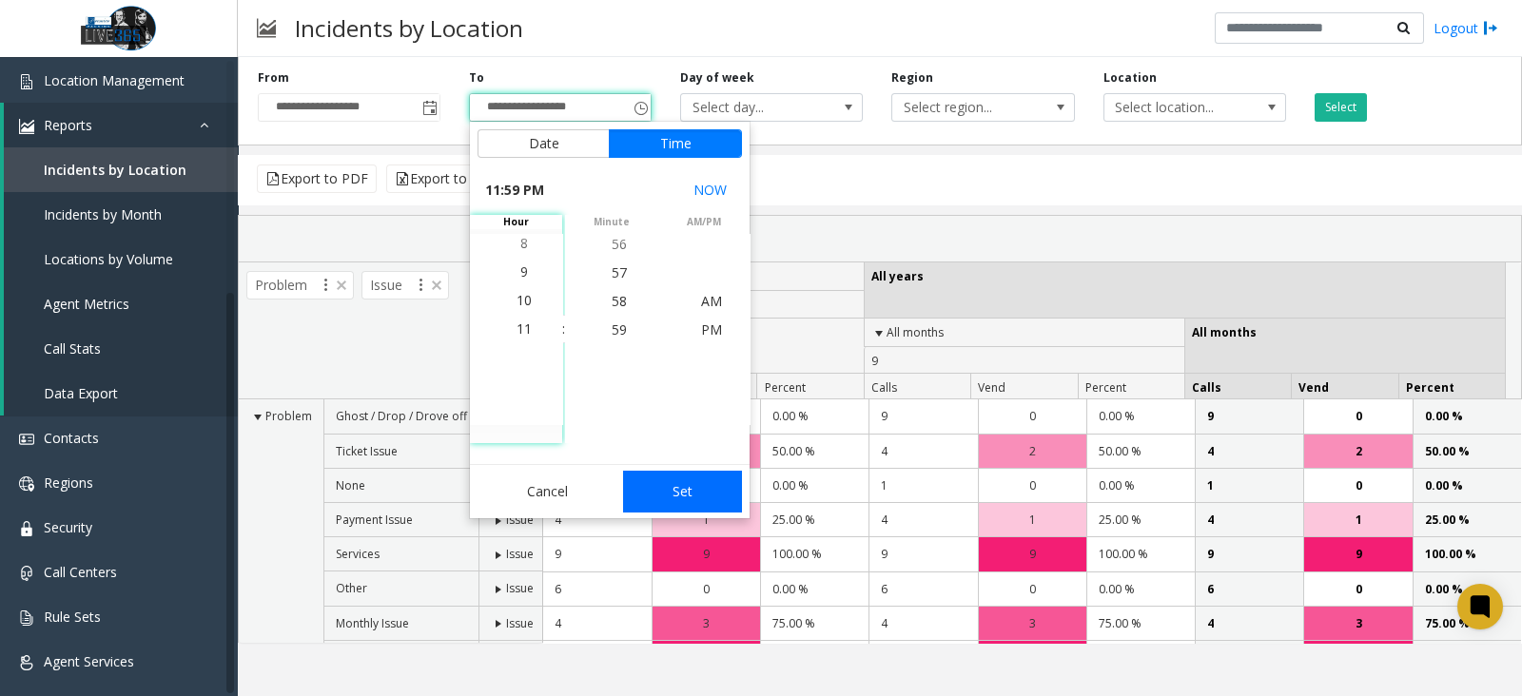
click at [699, 486] on button "Set" at bounding box center [683, 492] width 120 height 42
type input "**********"
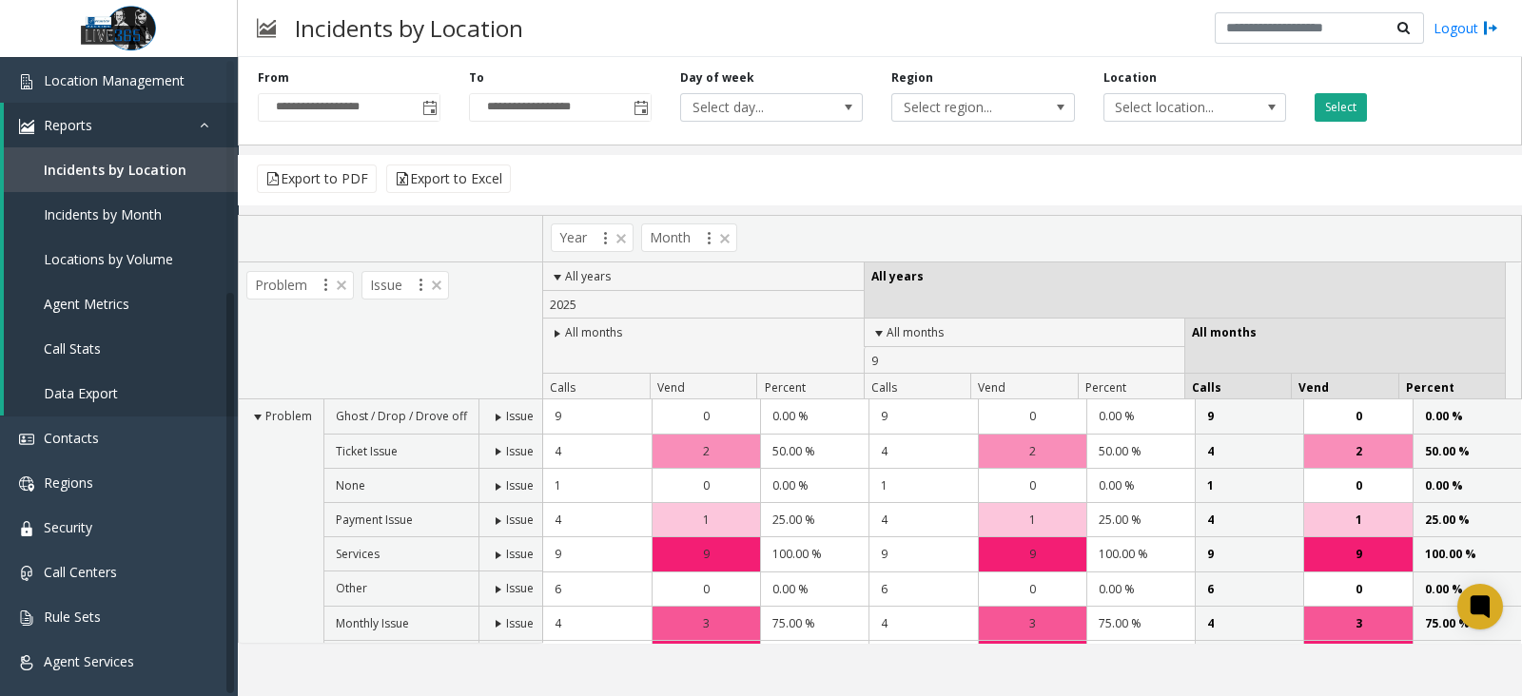
click at [1353, 95] on button "Select" at bounding box center [1341, 107] width 52 height 29
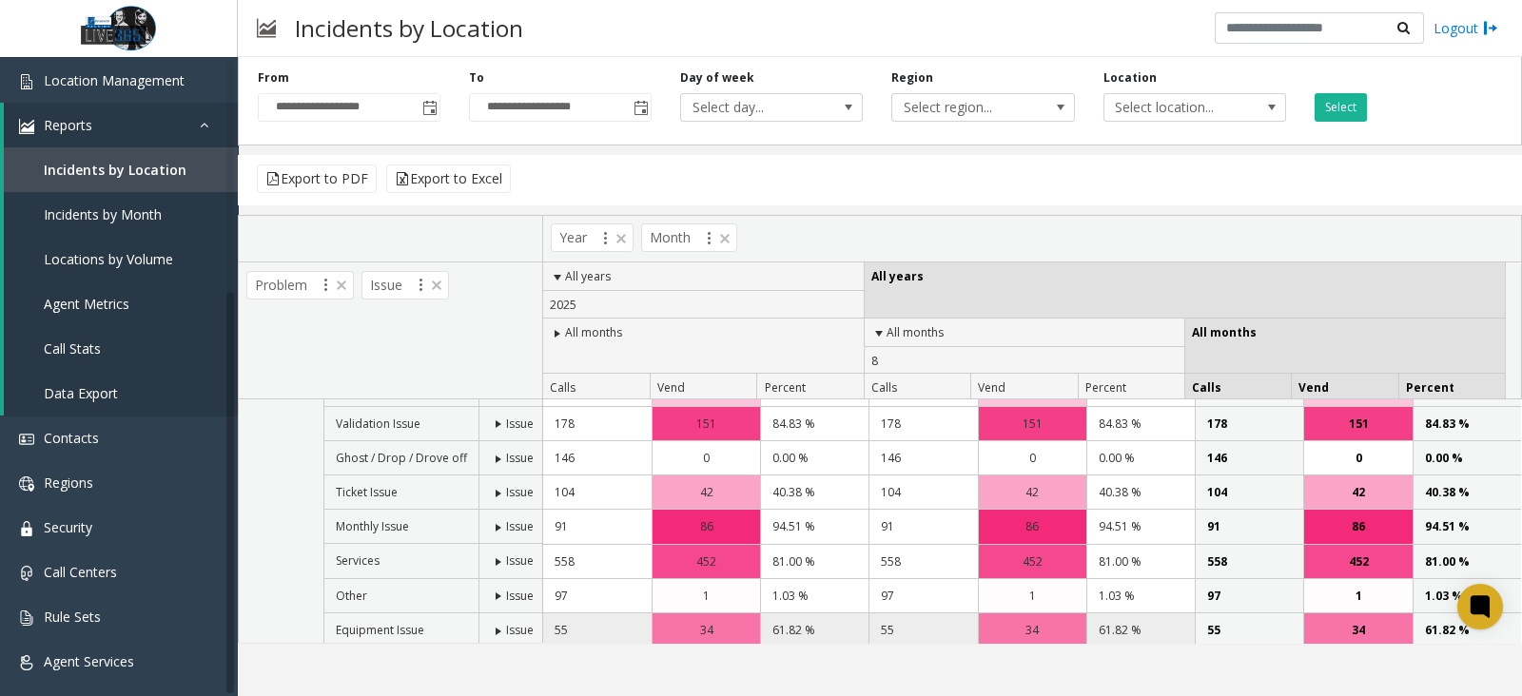
scroll to position [0, 0]
